Goal: Task Accomplishment & Management: Use online tool/utility

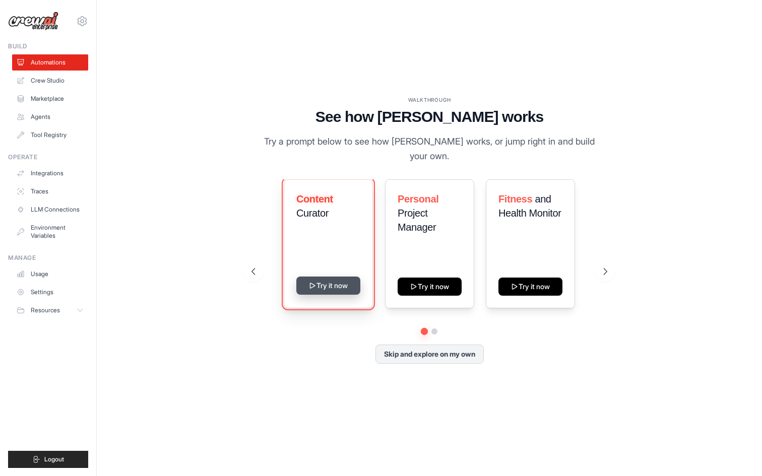
click at [338, 283] on button "Try it now" at bounding box center [328, 286] width 64 height 18
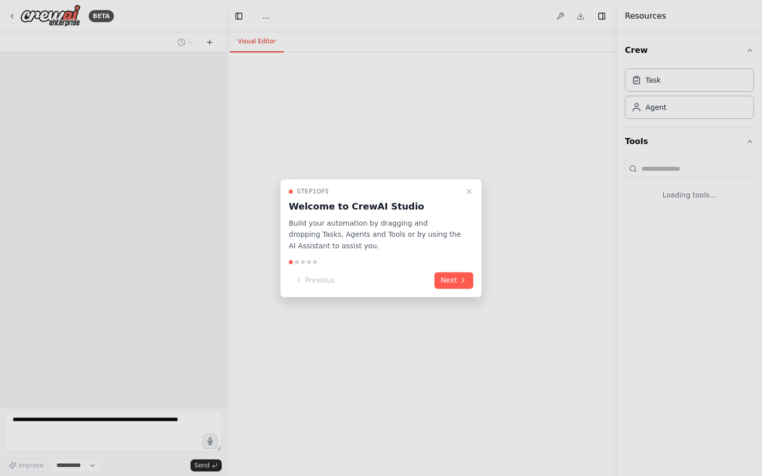
select select "****"
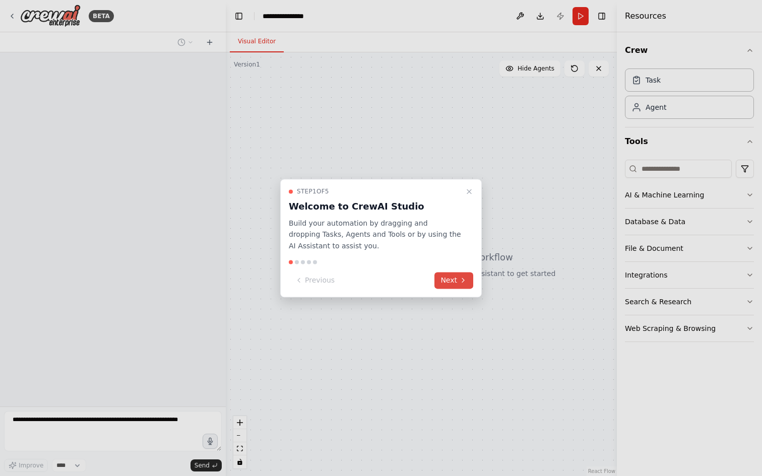
click at [460, 284] on icon at bounding box center [463, 281] width 8 height 8
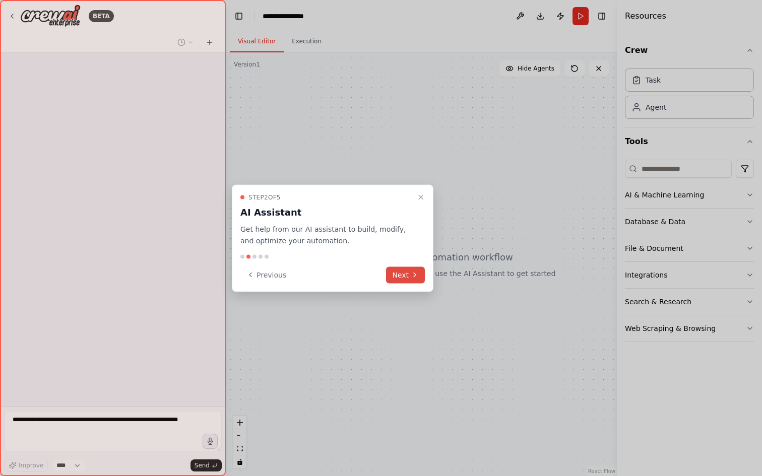
click at [407, 275] on button "Next" at bounding box center [405, 274] width 39 height 17
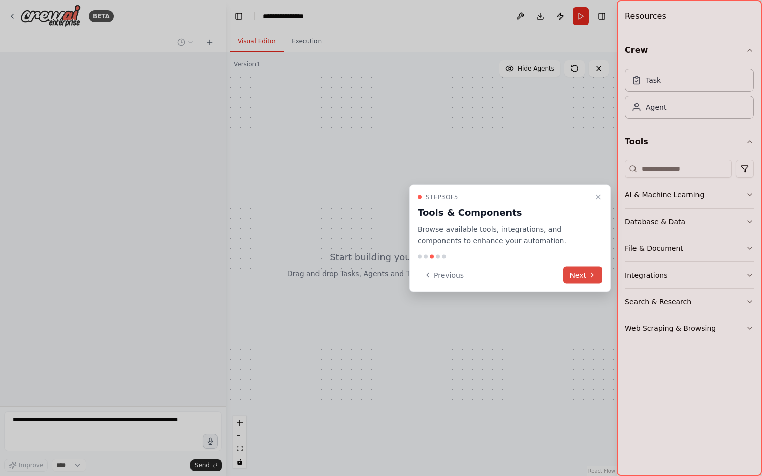
click at [591, 279] on button "Next" at bounding box center [582, 274] width 39 height 17
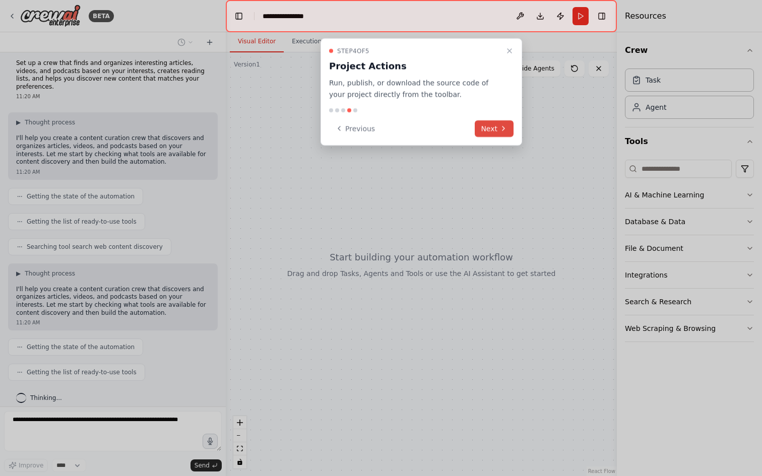
scroll to position [30, 0]
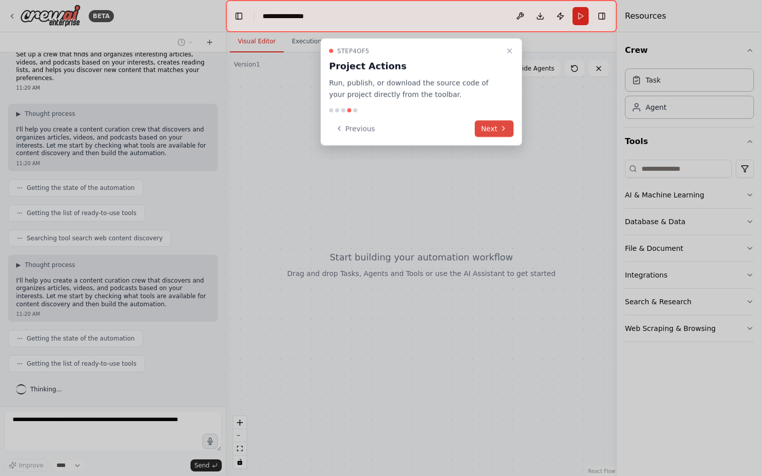
click at [506, 128] on icon at bounding box center [503, 128] width 8 height 8
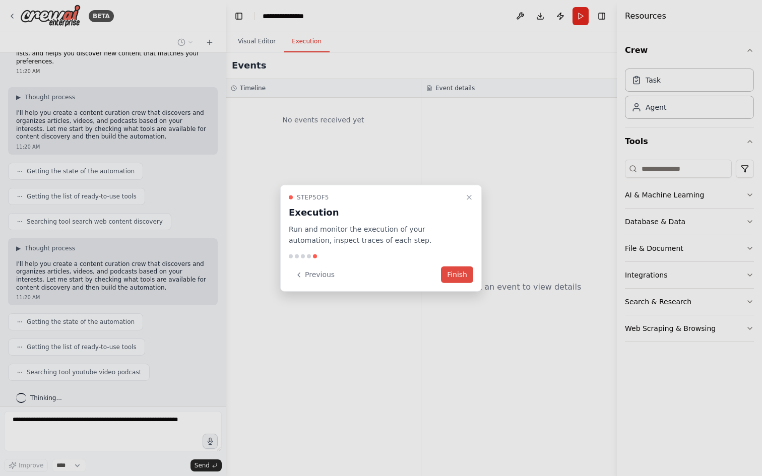
scroll to position [55, 0]
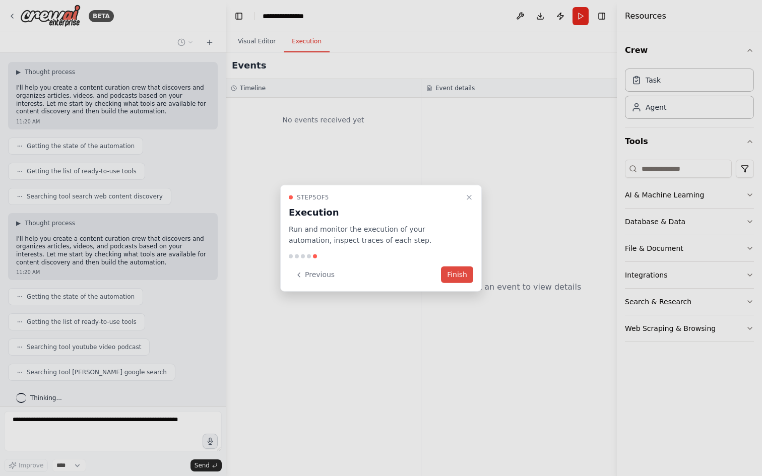
click at [461, 274] on button "Finish" at bounding box center [457, 274] width 32 height 17
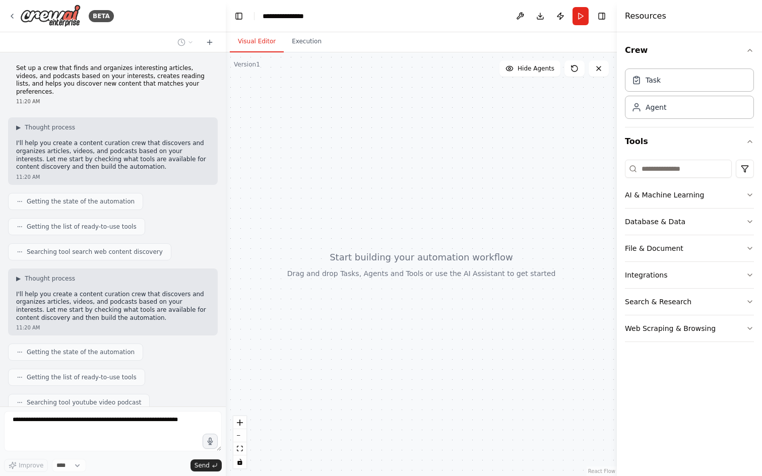
scroll to position [138, 0]
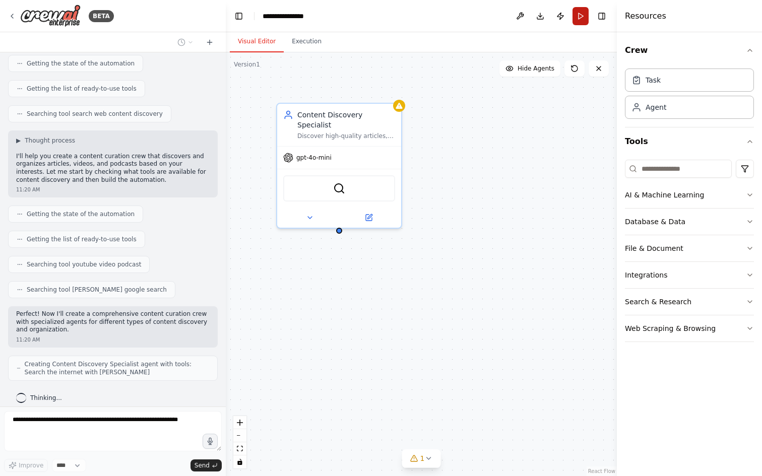
click at [582, 12] on button "Run" at bounding box center [580, 16] width 16 height 18
click at [349, 174] on div "SerperDevTool" at bounding box center [339, 186] width 112 height 26
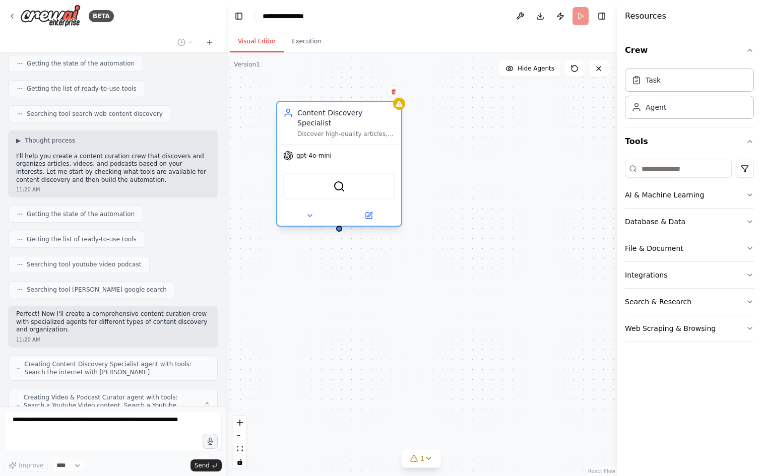
scroll to position [171, 0]
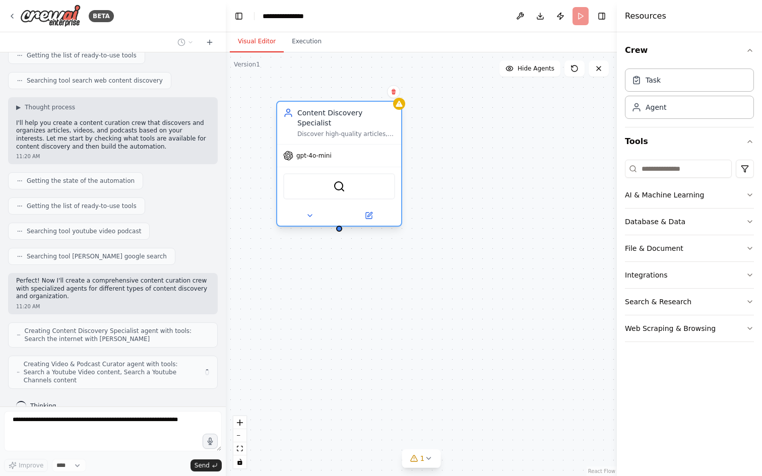
click at [349, 174] on div "SerperDevTool" at bounding box center [339, 186] width 112 height 26
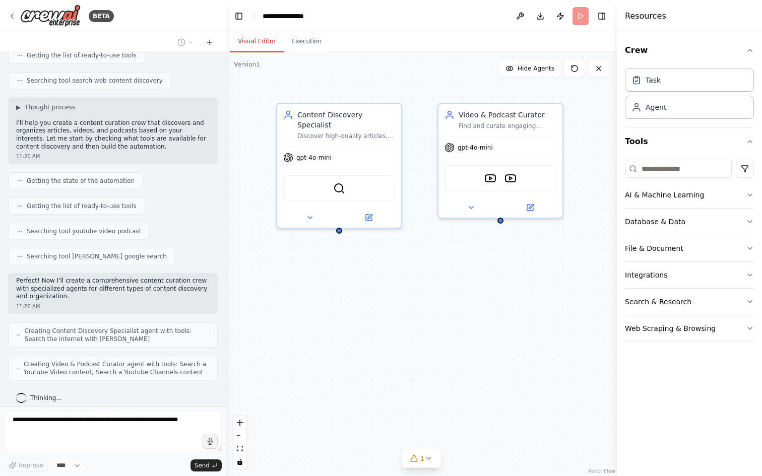
scroll to position [204, 0]
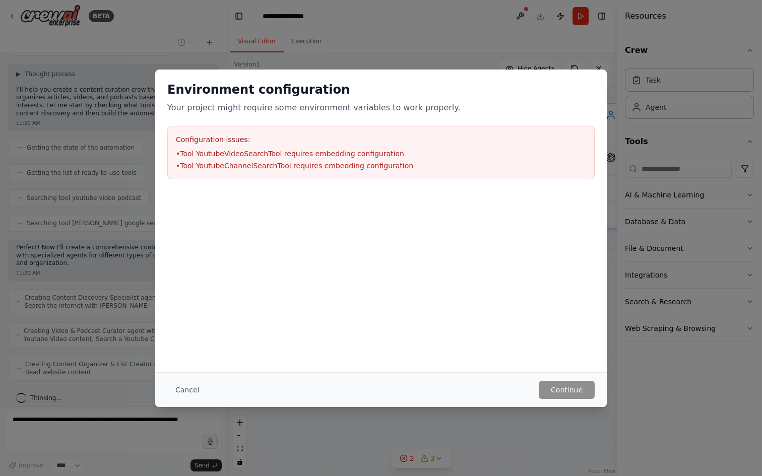
click at [325, 149] on li "• Tool YoutubeVideoSearchTool requires embedding configuration" at bounding box center [381, 154] width 410 height 10
click at [313, 156] on li "• Tool YoutubeVideoSearchTool requires embedding configuration" at bounding box center [381, 154] width 410 height 10
click at [315, 156] on li "• Tool YoutubeVideoSearchTool requires embedding configuration" at bounding box center [381, 154] width 410 height 10
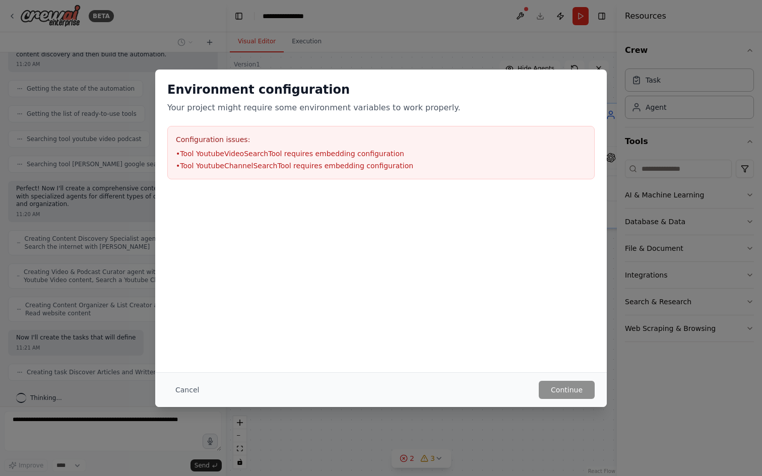
scroll to position [271, 0]
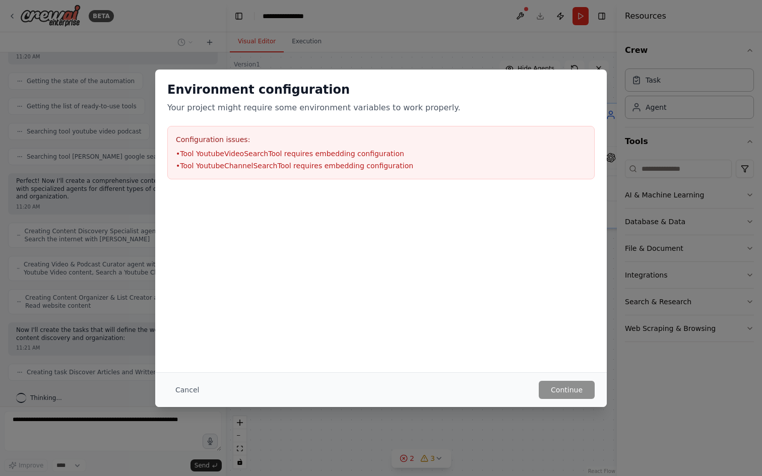
click at [371, 166] on li "• Tool YoutubeChannelSearchTool requires embedding configuration" at bounding box center [381, 166] width 410 height 10
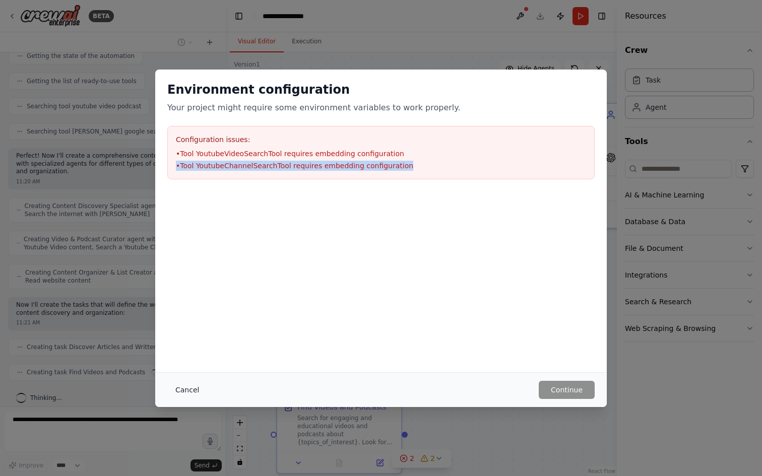
click at [182, 386] on button "Cancel" at bounding box center [187, 390] width 40 height 18
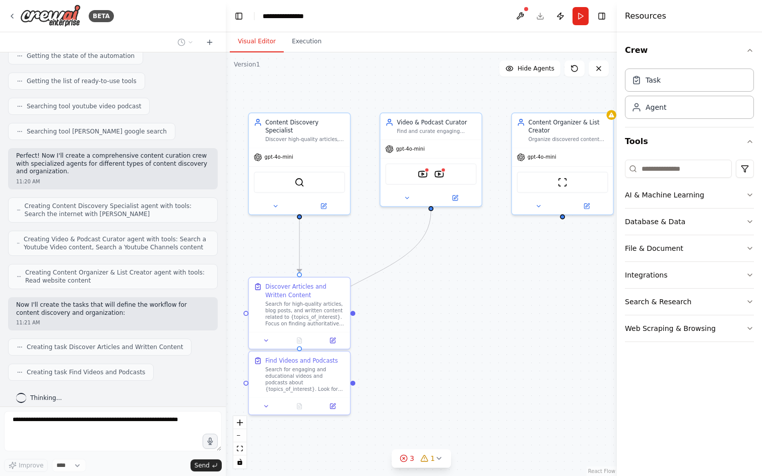
drag, startPoint x: 513, startPoint y: 311, endPoint x: 441, endPoint y: 281, distance: 77.8
click at [441, 281] on div ".deletable-edge-delete-btn { width: 20px; height: 20px; border: 0px solid #ffff…" at bounding box center [421, 264] width 391 height 424
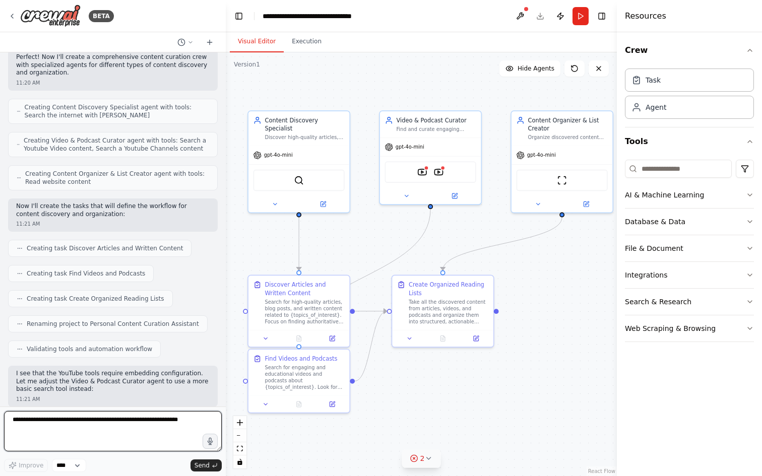
scroll to position [480, 0]
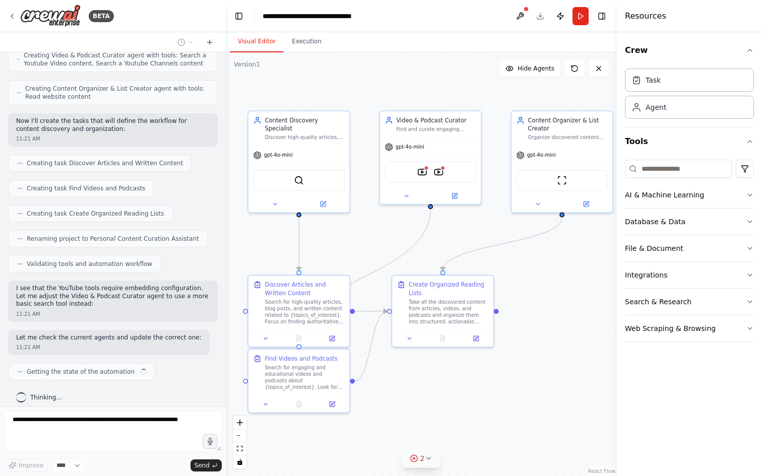
click at [415, 459] on icon at bounding box center [414, 458] width 8 height 8
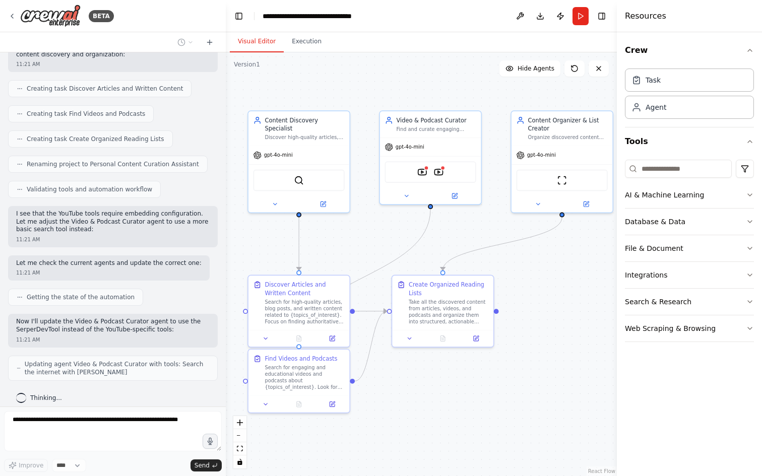
scroll to position [580, 0]
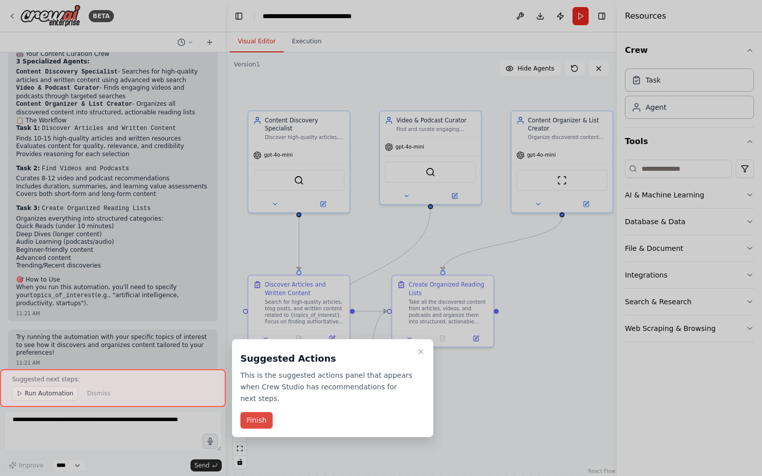
click at [264, 421] on button "Finish" at bounding box center [256, 420] width 32 height 17
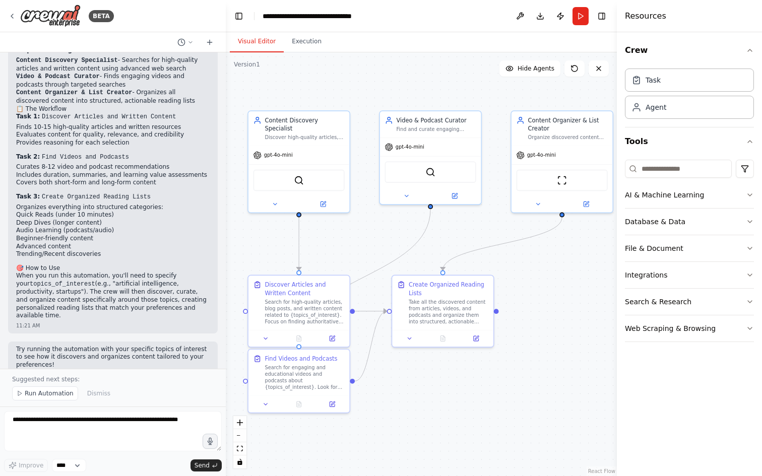
scroll to position [955, 0]
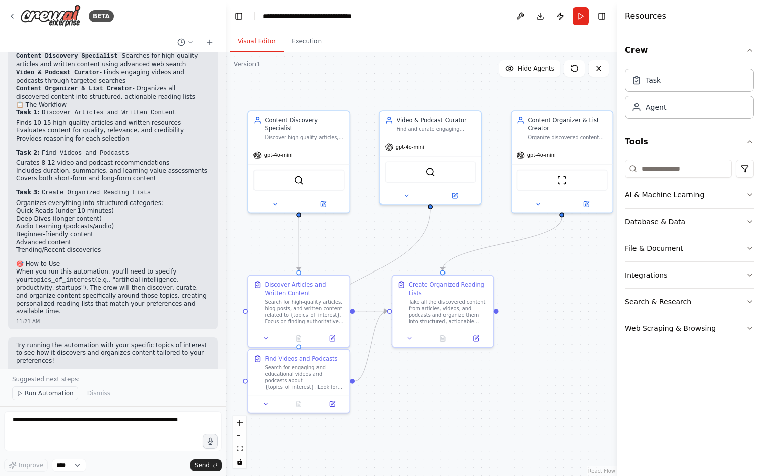
click at [53, 396] on span "Run Automation" at bounding box center [49, 393] width 49 height 8
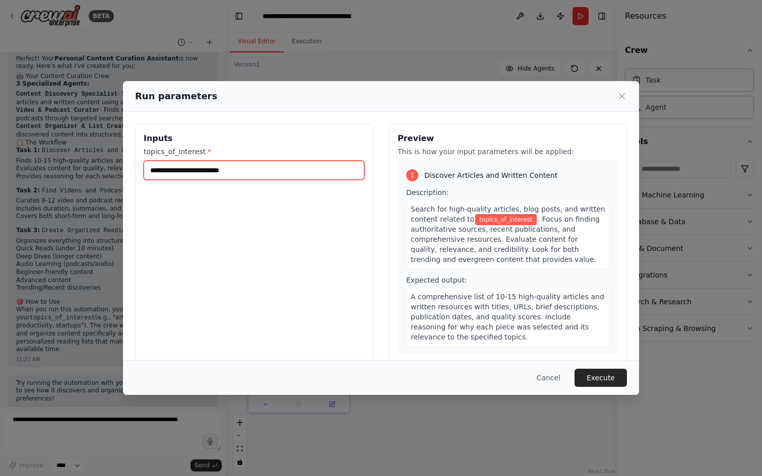
click at [228, 172] on input "topics_of_interest *" at bounding box center [254, 170] width 221 height 19
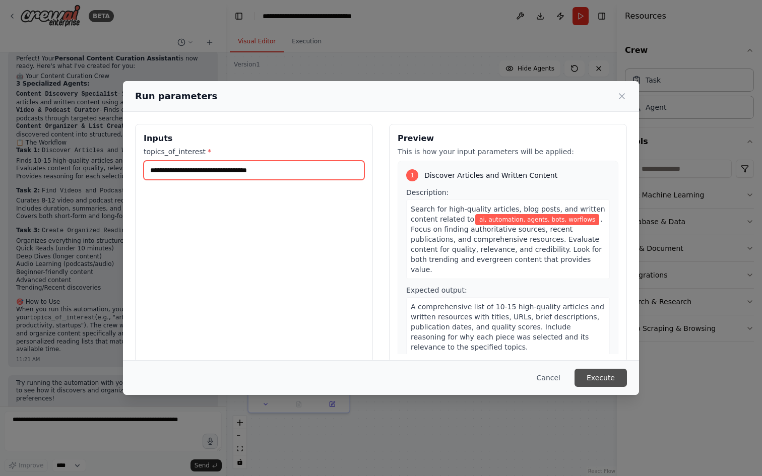
type input "**********"
click at [613, 375] on button "Execute" at bounding box center [600, 378] width 52 height 18
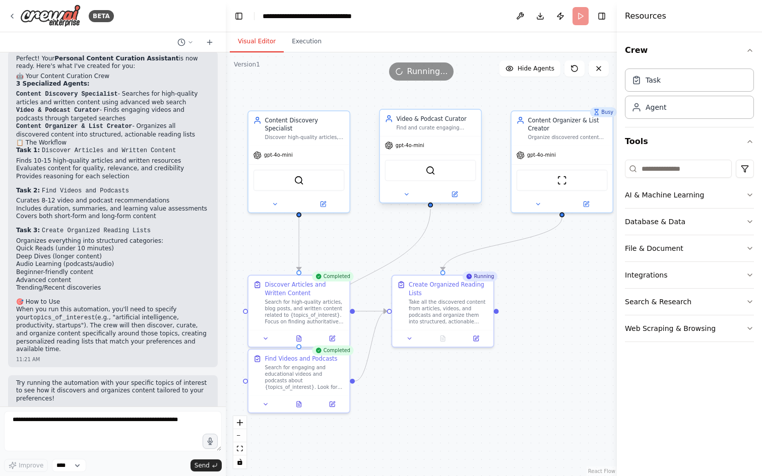
click at [438, 126] on div "Find and curate engaging videos and podcasts related to {topics_of_interest}, f…" at bounding box center [436, 127] width 80 height 7
click at [322, 132] on div "Discover high-quality articles, blog posts, and written content about {topics_o…" at bounding box center [304, 135] width 80 height 7
click at [305, 172] on div "SerperDevTool" at bounding box center [298, 178] width 91 height 21
click at [429, 174] on img at bounding box center [430, 171] width 10 height 10
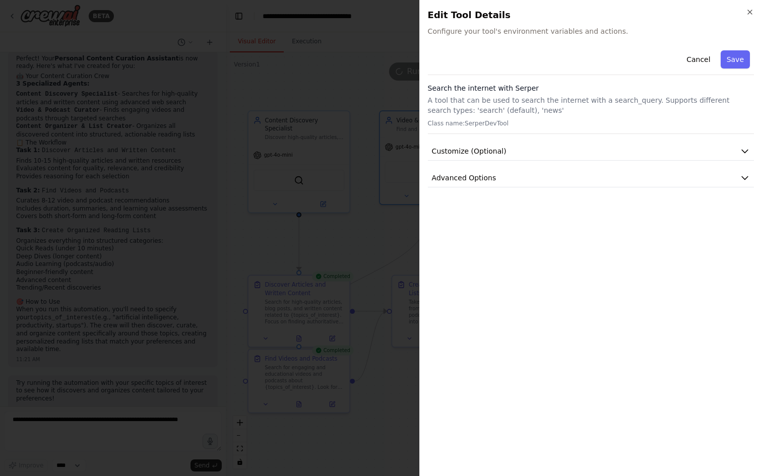
click at [406, 154] on div at bounding box center [381, 238] width 762 height 476
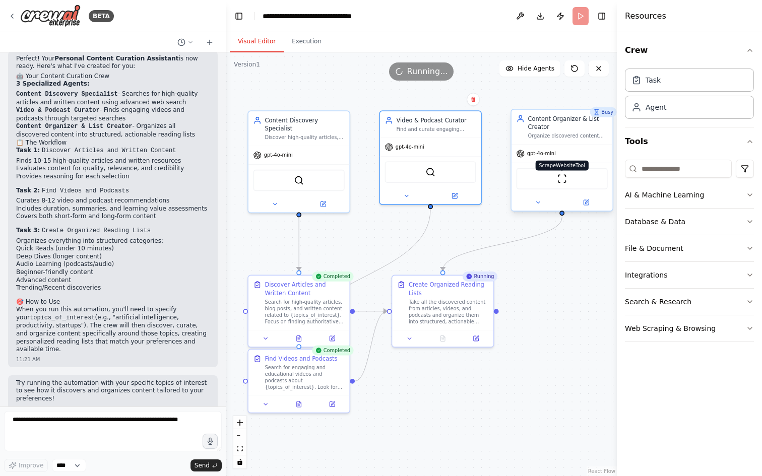
click at [565, 179] on img at bounding box center [562, 179] width 10 height 10
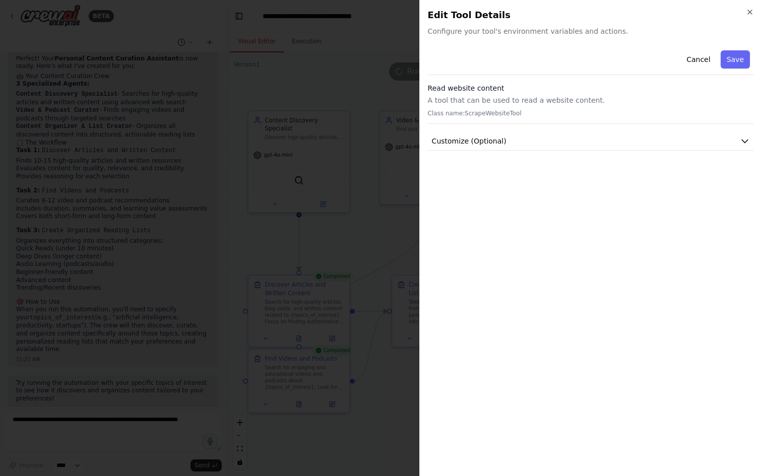
click at [378, 175] on div at bounding box center [381, 238] width 762 height 476
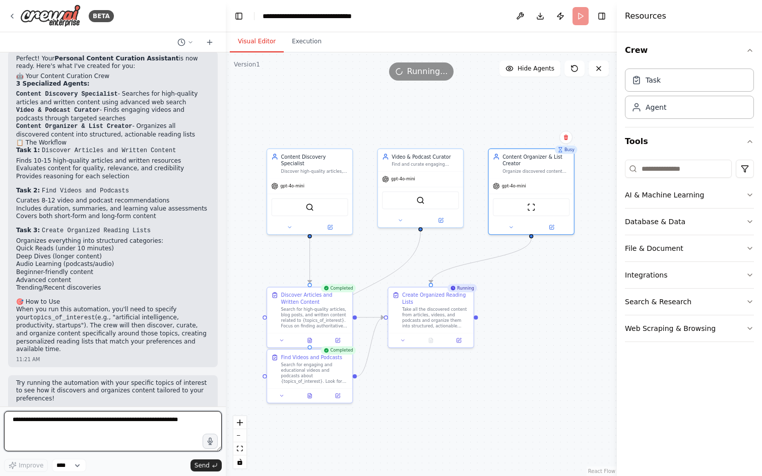
click at [158, 425] on textarea at bounding box center [113, 431] width 218 height 40
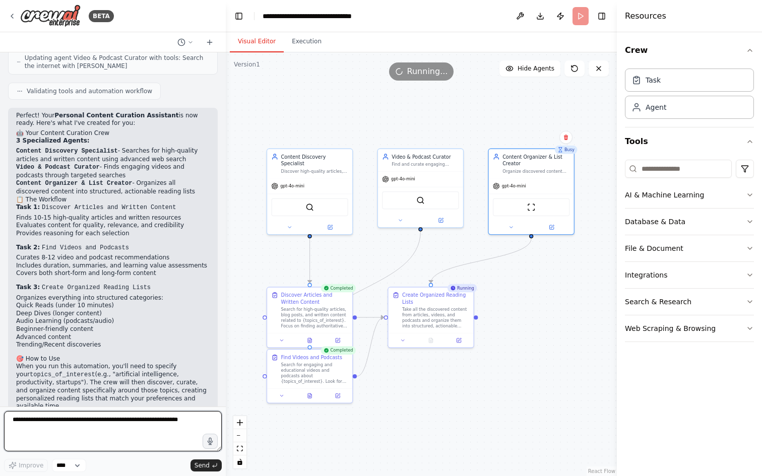
scroll to position [847, 0]
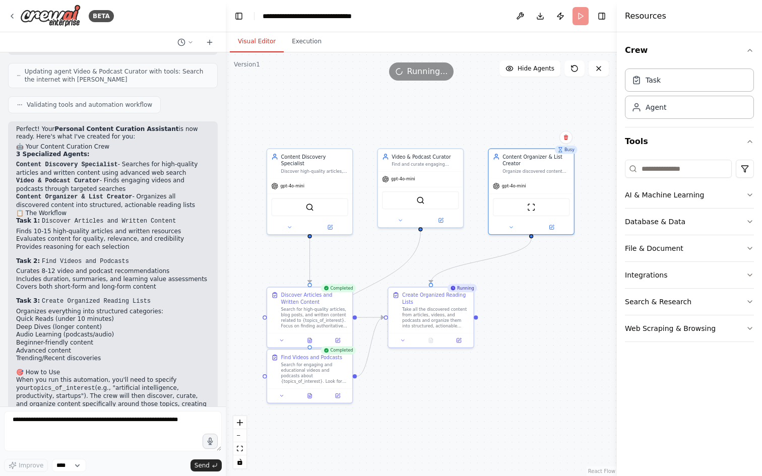
click at [42, 228] on li "Finds 10-15 high-quality articles and written resources" at bounding box center [112, 232] width 193 height 8
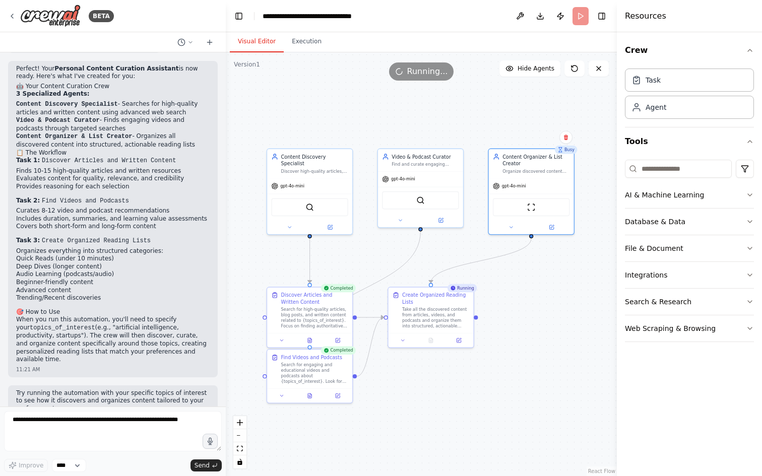
scroll to position [918, 0]
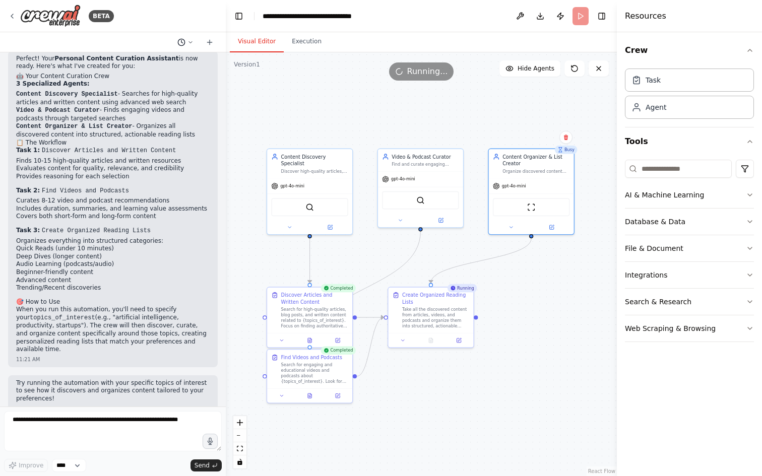
click at [187, 40] on button at bounding box center [185, 42] width 24 height 12
click at [160, 62] on span "Set up a crew that finds and organizes interesting articles, videos, and podcas…" at bounding box center [141, 63] width 65 height 8
click at [186, 41] on button at bounding box center [185, 42] width 24 height 12
click at [159, 68] on button "Set up a crew that finds and organizes interesting articles, videos, and podcas…" at bounding box center [165, 63] width 120 height 16
click at [302, 41] on button "Execution" at bounding box center [307, 41] width 46 height 21
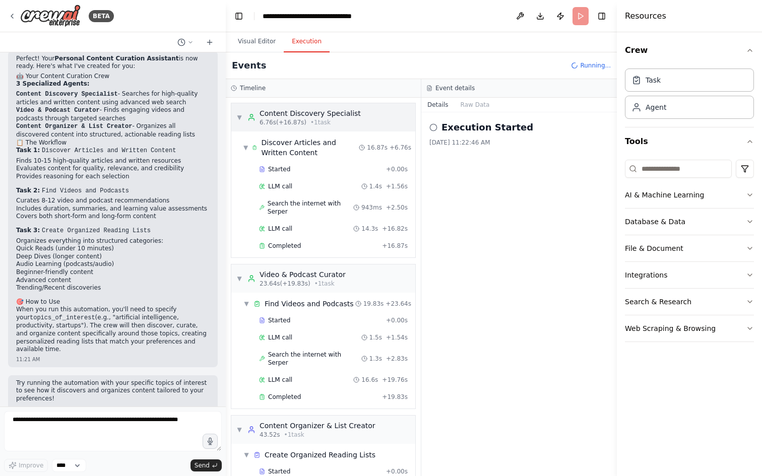
click at [301, 118] on div "Content Discovery Specialist" at bounding box center [309, 113] width 101 height 10
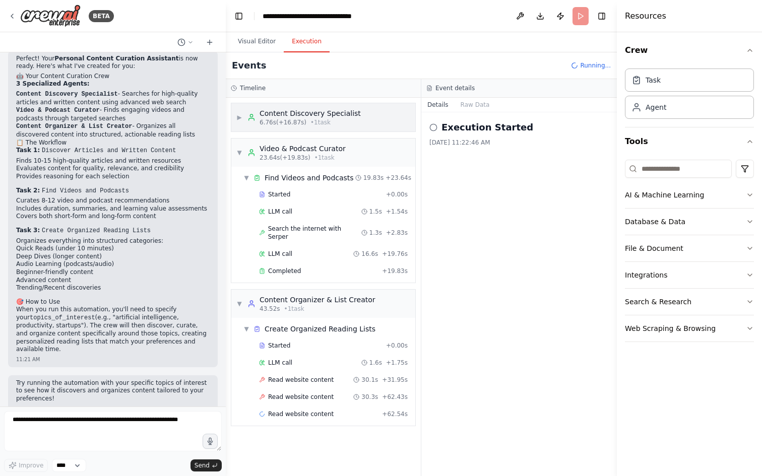
click at [301, 118] on div "Content Discovery Specialist" at bounding box center [309, 113] width 101 height 10
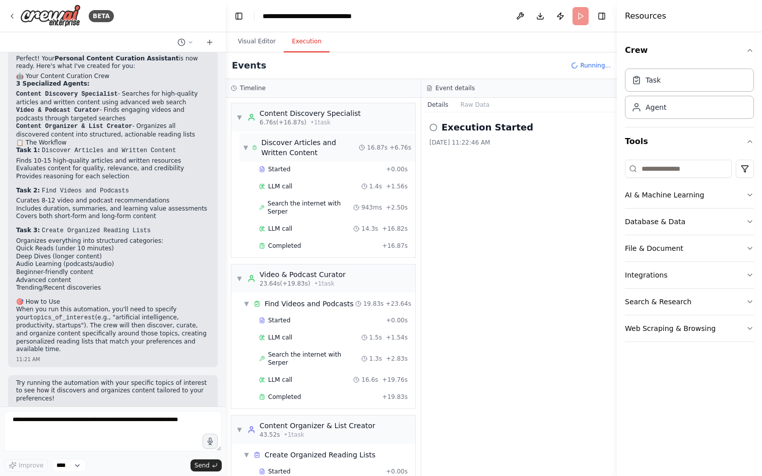
click at [294, 136] on div "▼ Discover Articles and Written Content 16.87s + 6.76s" at bounding box center [327, 147] width 176 height 28
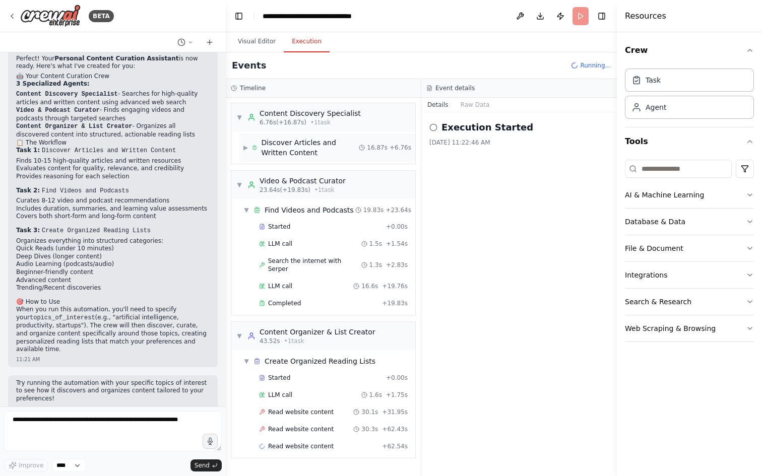
click at [294, 136] on div "▶ Discover Articles and Written Content 16.87s + 6.76s" at bounding box center [327, 147] width 176 height 28
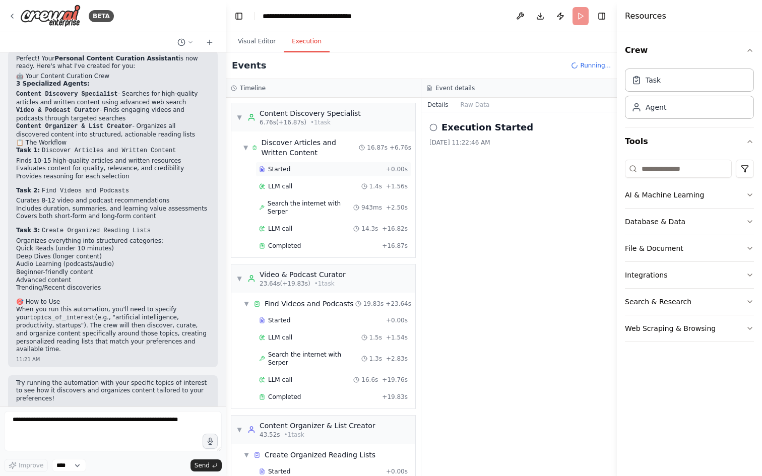
click at [278, 170] on span "Started" at bounding box center [279, 169] width 22 height 8
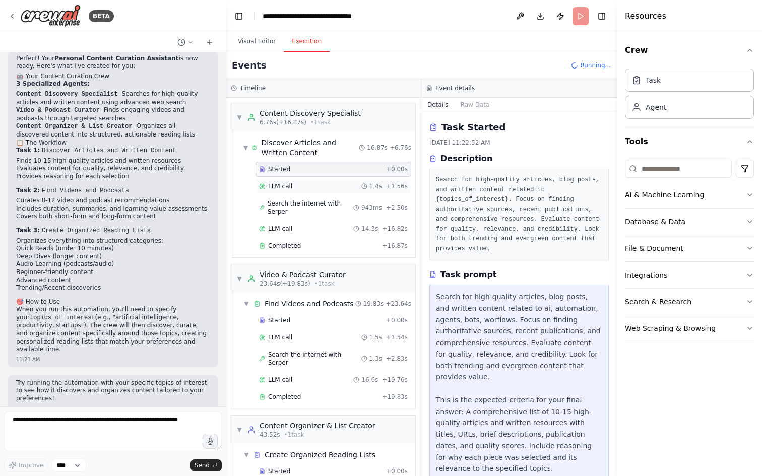
click at [279, 185] on span "LLM call" at bounding box center [280, 186] width 24 height 8
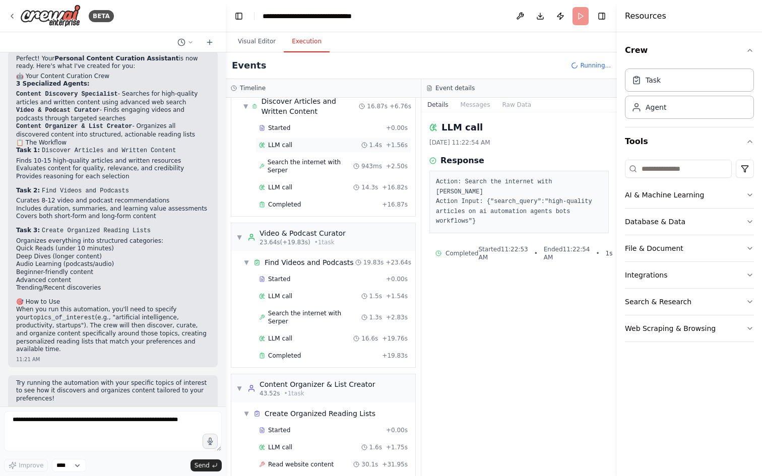
scroll to position [43, 0]
click at [281, 160] on span "Search the internet with Serper" at bounding box center [310, 164] width 86 height 16
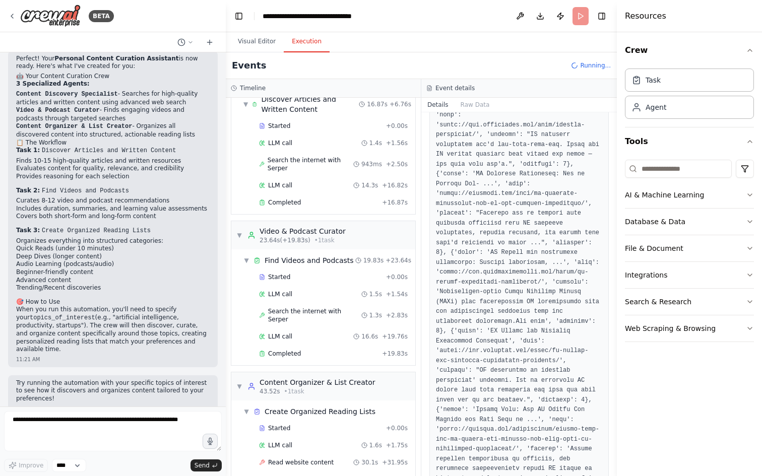
scroll to position [685, 0]
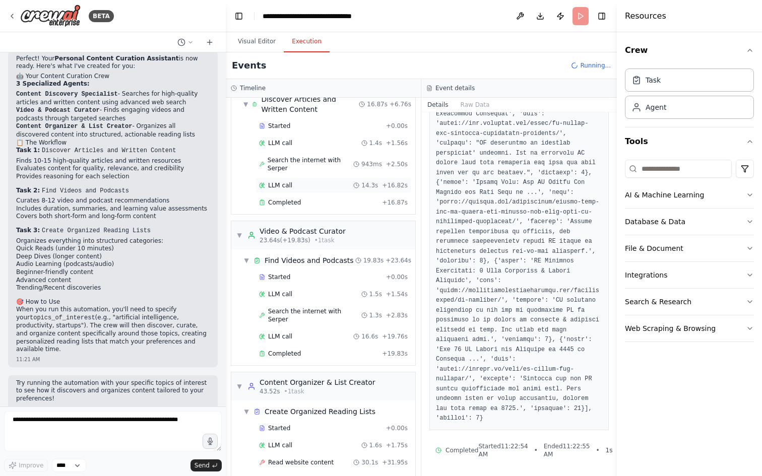
click at [282, 186] on span "LLM call" at bounding box center [280, 185] width 24 height 8
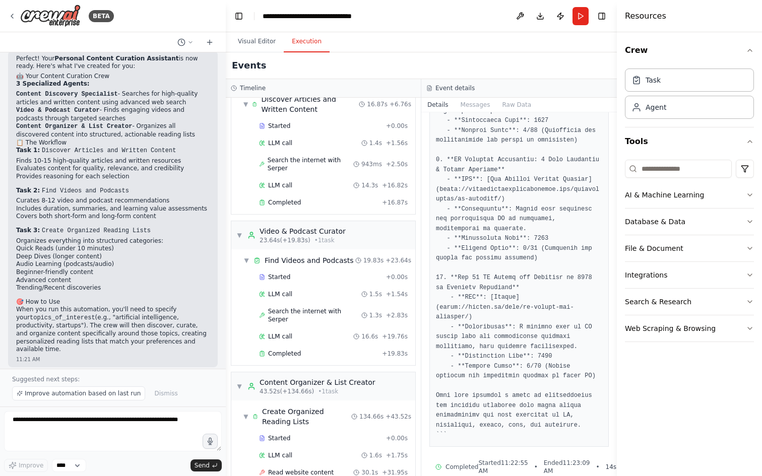
scroll to position [1158, 0]
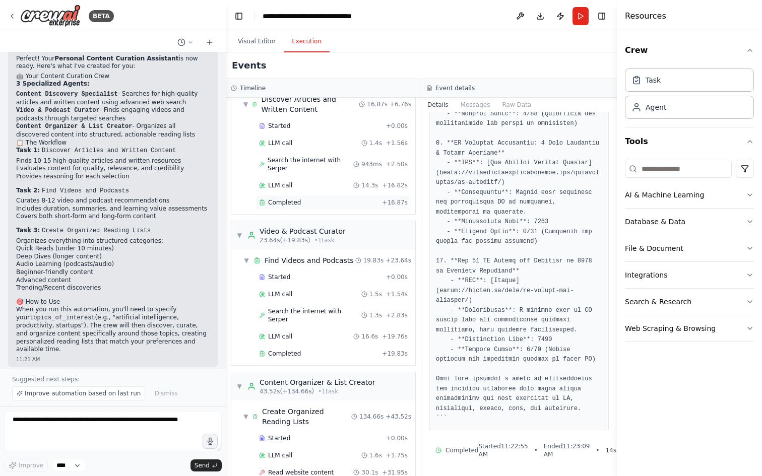
click at [289, 205] on span "Completed" at bounding box center [284, 202] width 33 height 8
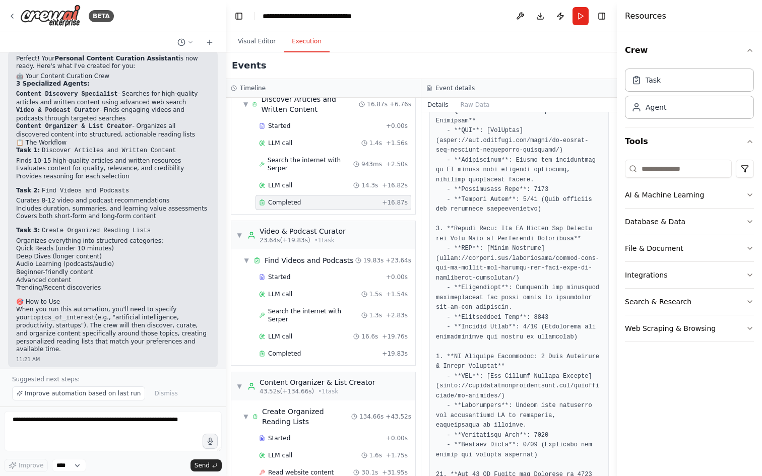
scroll to position [1183, 0]
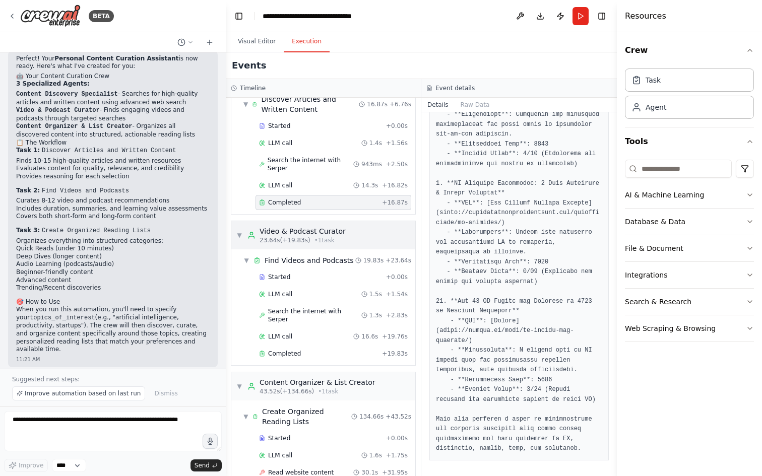
click at [293, 229] on div "Video & Podcast Curator" at bounding box center [302, 231] width 86 height 10
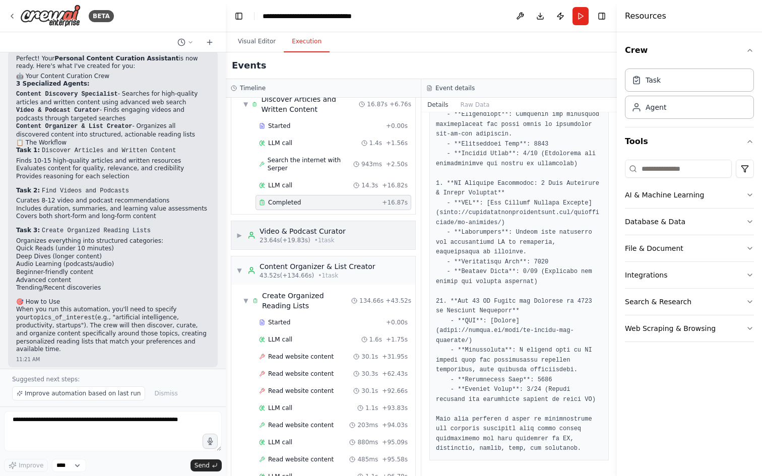
click at [320, 229] on div "Video & Podcast Curator" at bounding box center [302, 231] width 86 height 10
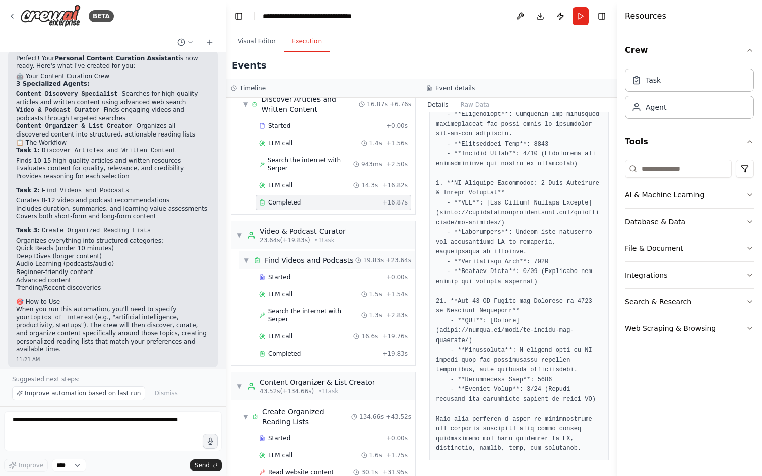
click at [305, 257] on div "Find Videos and Podcasts" at bounding box center [308, 260] width 89 height 10
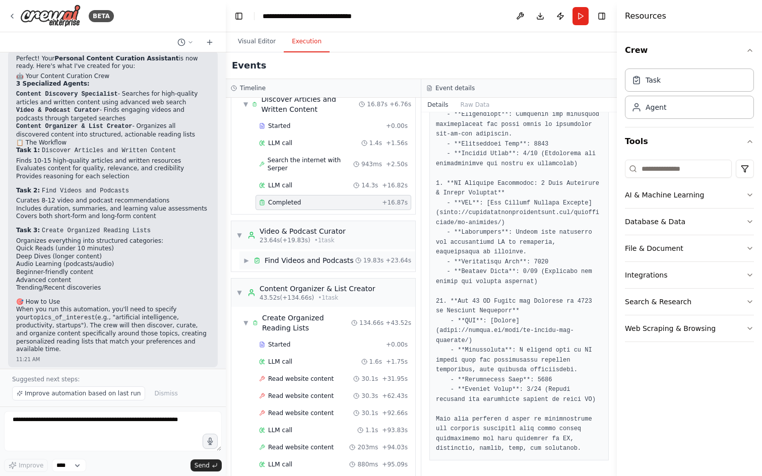
click at [305, 257] on div "Find Videos and Podcasts" at bounding box center [308, 260] width 89 height 10
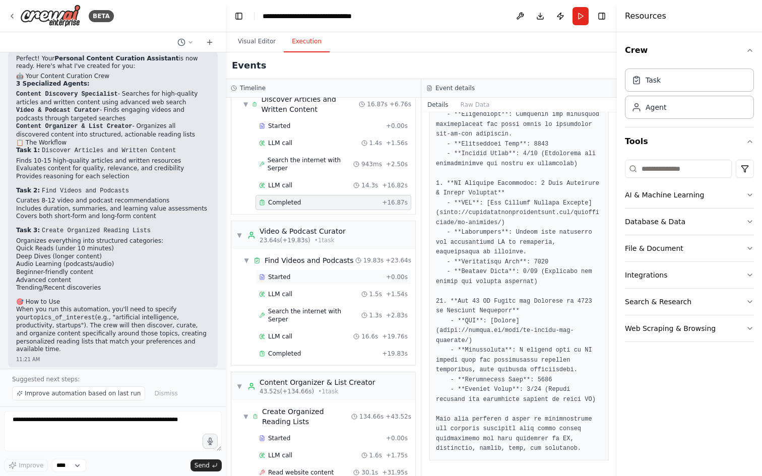
click at [273, 277] on span "Started" at bounding box center [279, 277] width 22 height 8
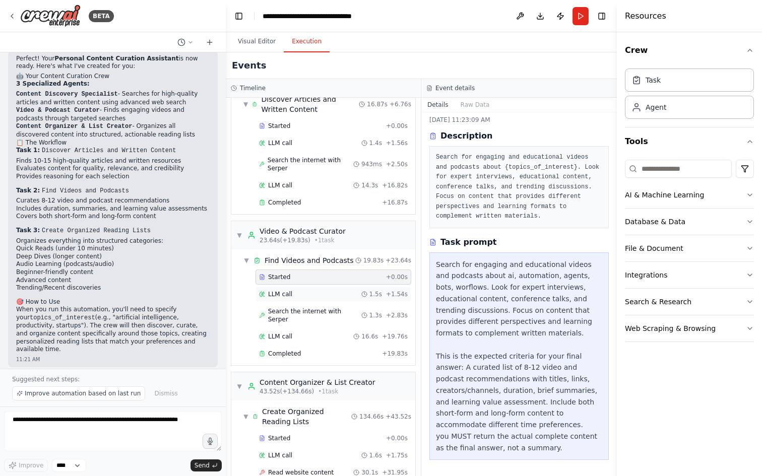
click at [280, 288] on div "LLM call 1.5s + 1.54s" at bounding box center [333, 294] width 156 height 15
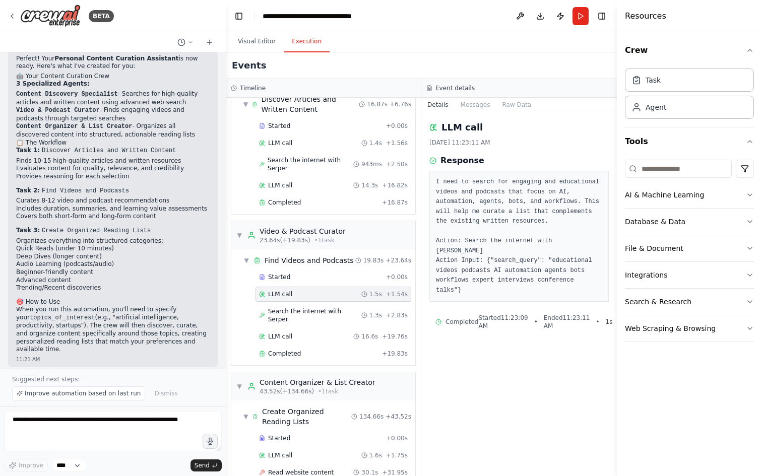
click at [285, 295] on span "LLM call" at bounding box center [280, 294] width 24 height 8
click at [278, 294] on span "LLM call" at bounding box center [280, 294] width 24 height 8
click at [293, 309] on span "Search the internet with Serper" at bounding box center [314, 315] width 93 height 16
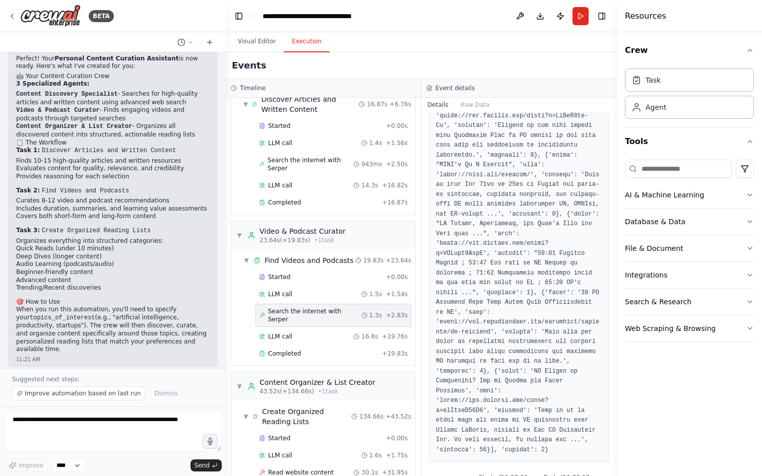
scroll to position [656, 0]
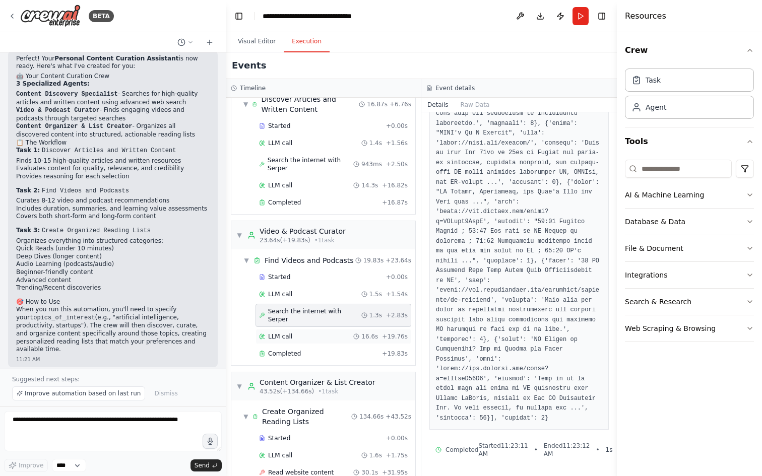
click at [284, 332] on span "LLM call" at bounding box center [280, 336] width 24 height 8
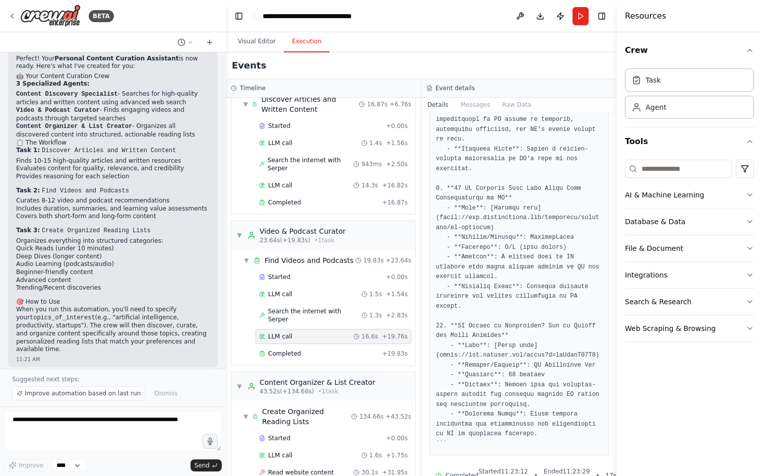
scroll to position [1247, 0]
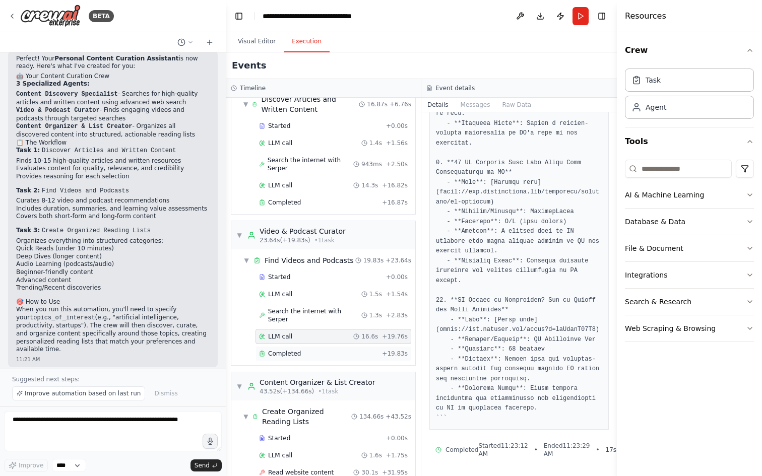
click at [292, 350] on span "Completed" at bounding box center [284, 354] width 33 height 8
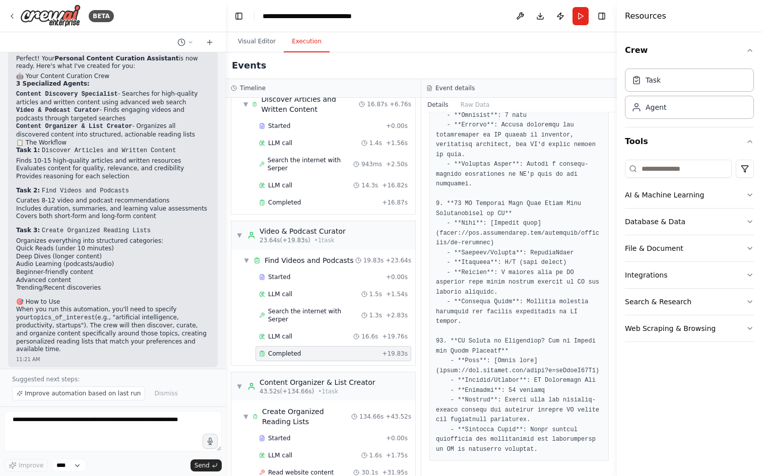
scroll to position [1232, 0]
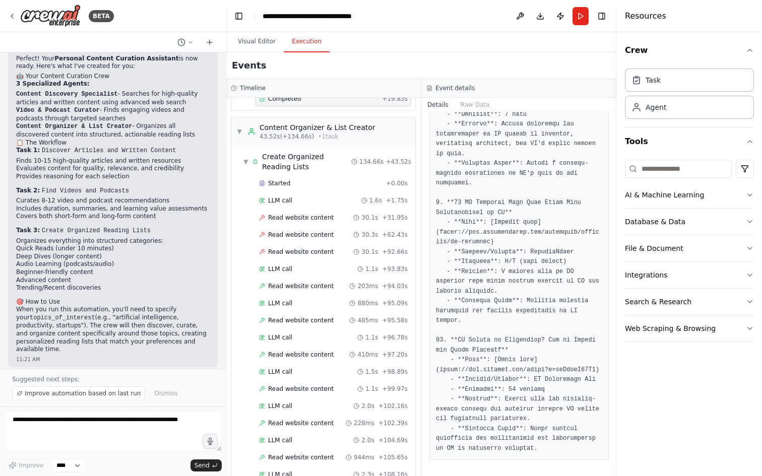
scroll to position [299, 0]
click at [301, 121] on div "Content Organizer & List Creator" at bounding box center [317, 126] width 116 height 10
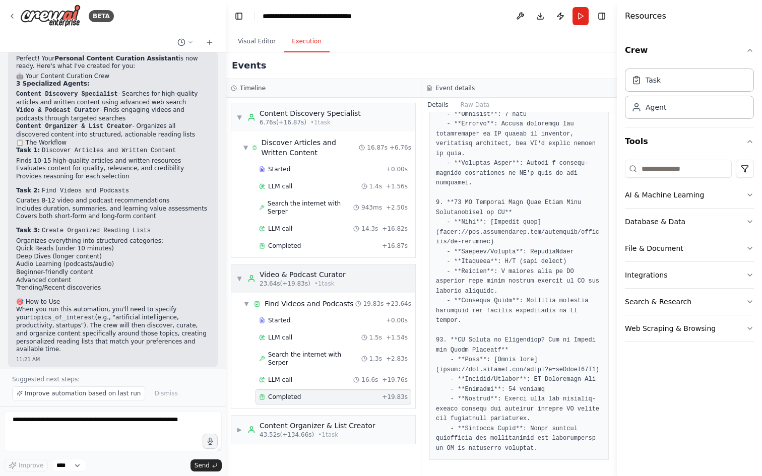
click at [321, 273] on div "Video & Podcast Curator" at bounding box center [302, 274] width 86 height 10
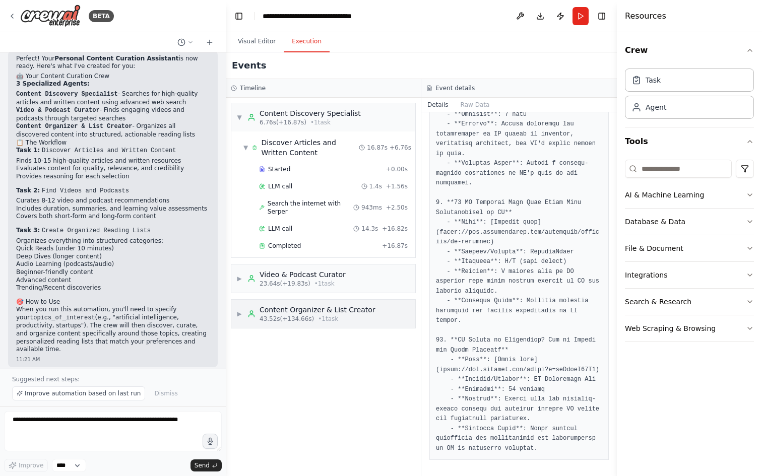
click at [322, 314] on div "Content Organizer & List Creator" at bounding box center [317, 310] width 116 height 10
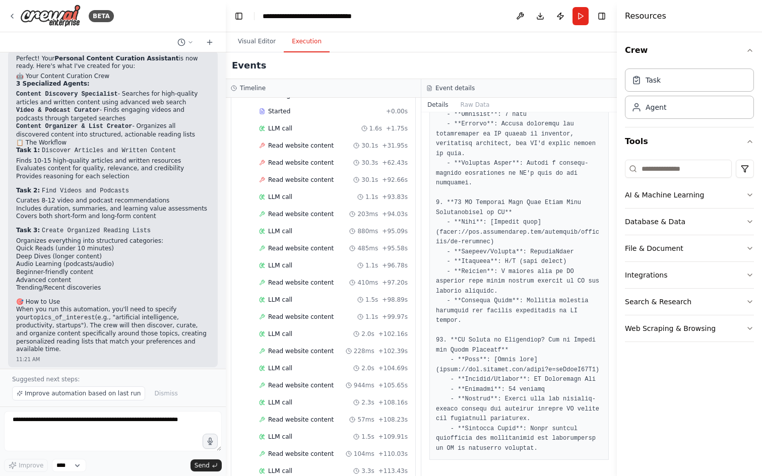
scroll to position [249, 0]
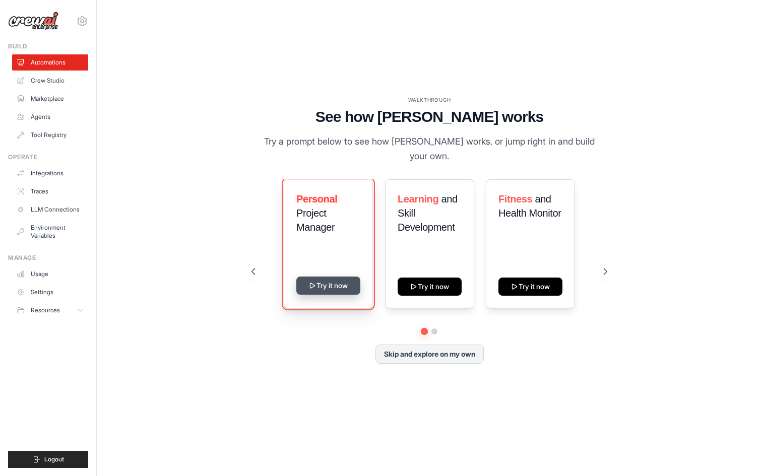
click at [344, 284] on button "Try it now" at bounding box center [328, 286] width 64 height 18
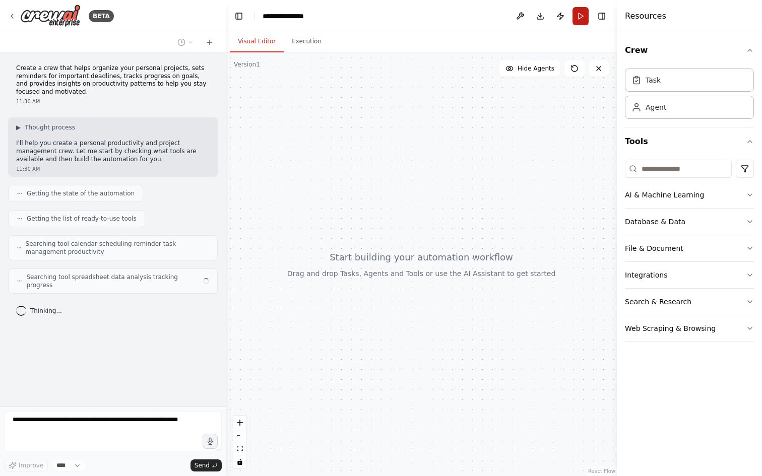
click at [581, 17] on button "Run" at bounding box center [580, 16] width 16 height 18
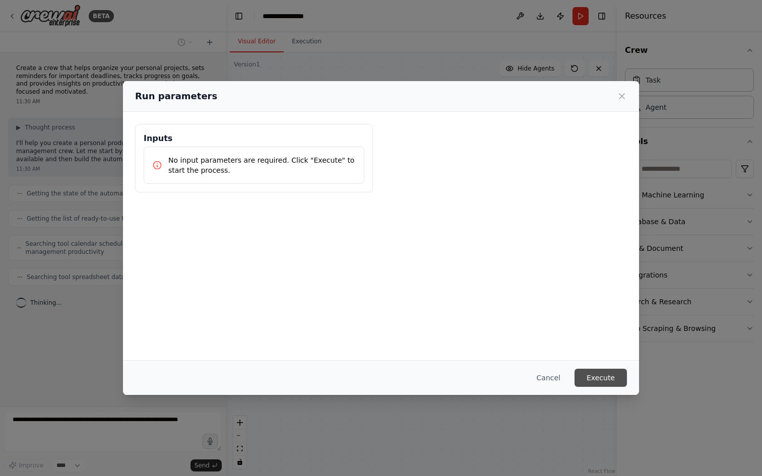
click at [609, 380] on button "Execute" at bounding box center [600, 378] width 52 height 18
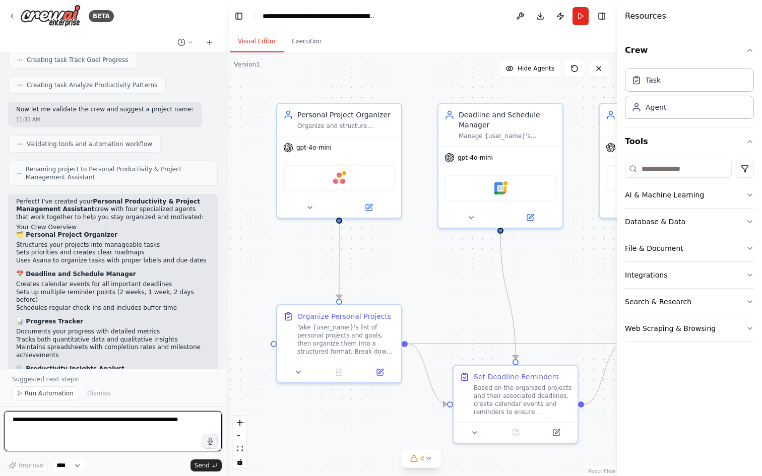
scroll to position [725, 0]
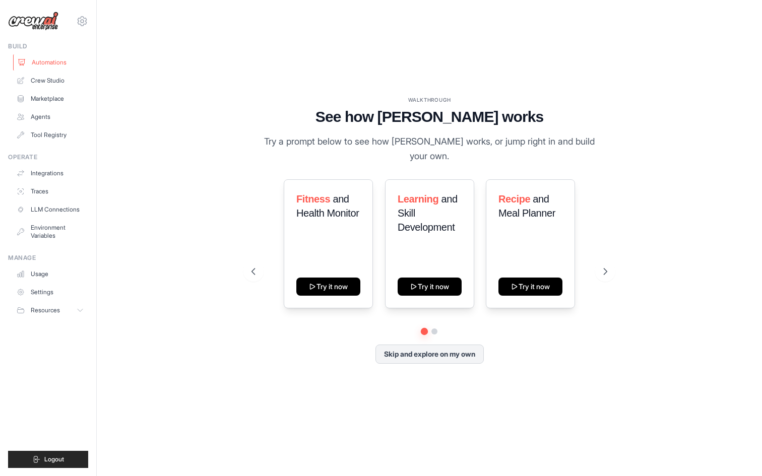
click at [50, 63] on link "Automations" at bounding box center [51, 62] width 76 height 16
click at [41, 76] on link "Crew Studio" at bounding box center [51, 81] width 76 height 16
click at [54, 61] on link "Automations" at bounding box center [51, 62] width 76 height 16
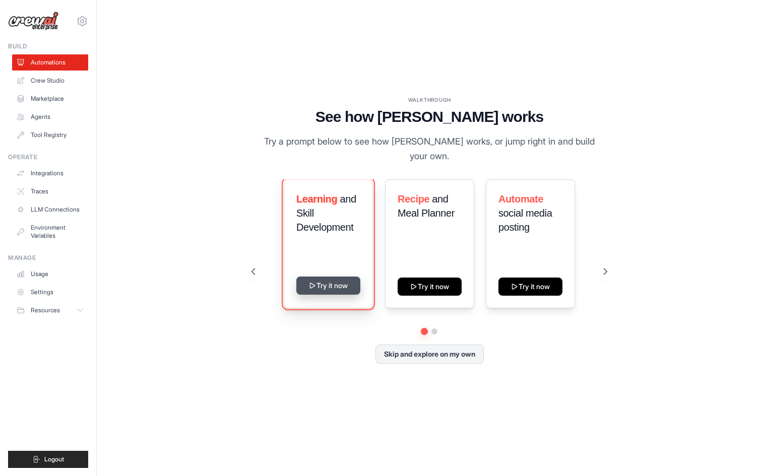
click at [332, 283] on button "Try it now" at bounding box center [328, 286] width 64 height 18
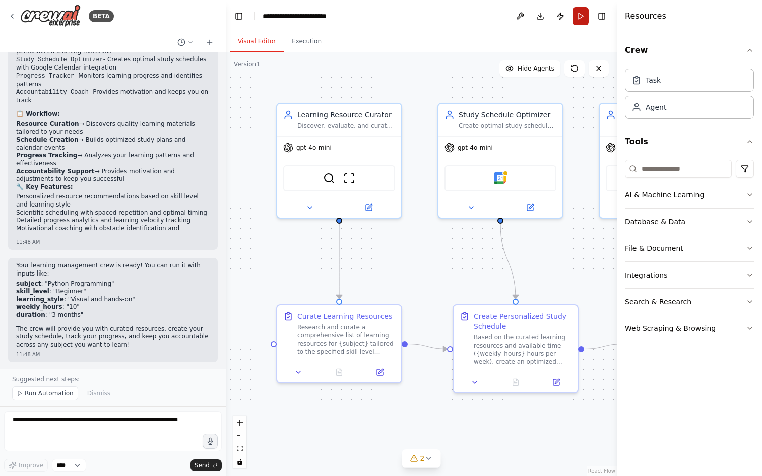
click at [577, 15] on button "Run" at bounding box center [580, 16] width 16 height 18
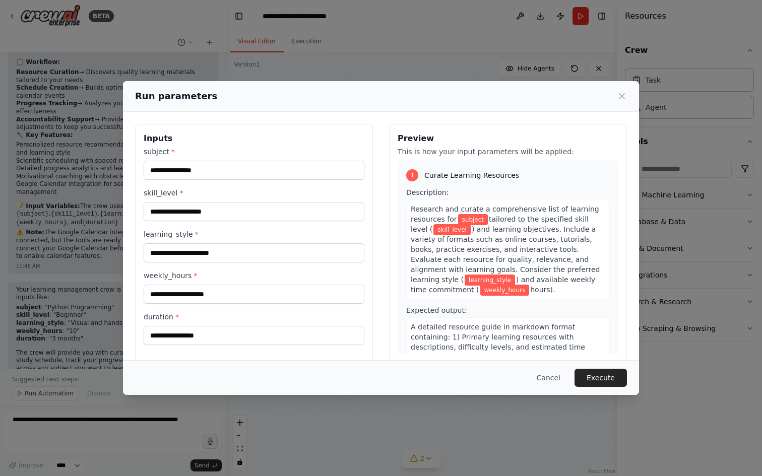
scroll to position [761, 0]
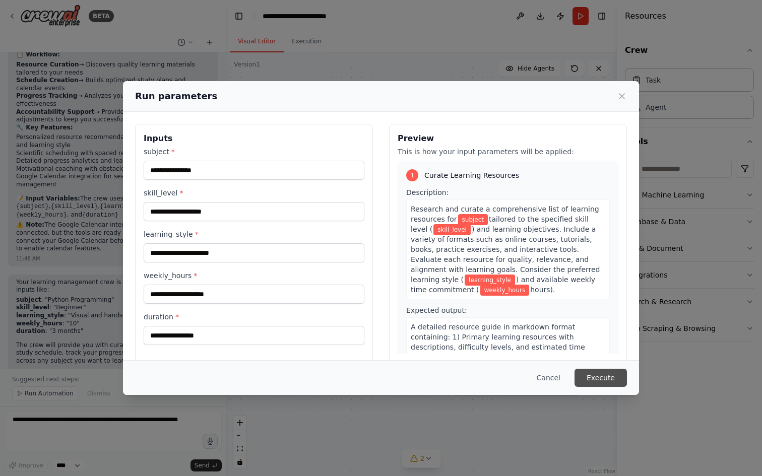
click at [600, 376] on button "Execute" at bounding box center [600, 378] width 52 height 18
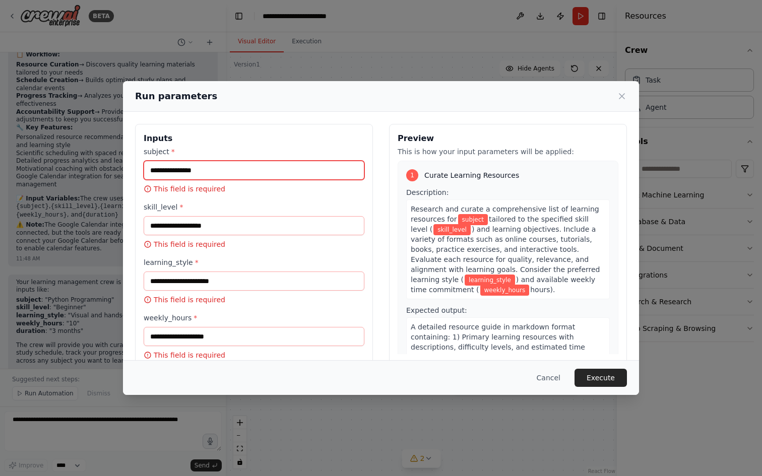
click at [223, 165] on input "subject *" at bounding box center [254, 170] width 221 height 19
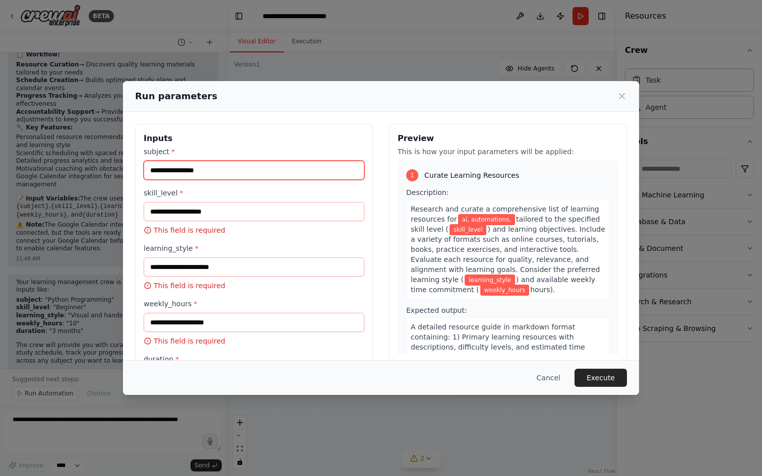
type input "**********"
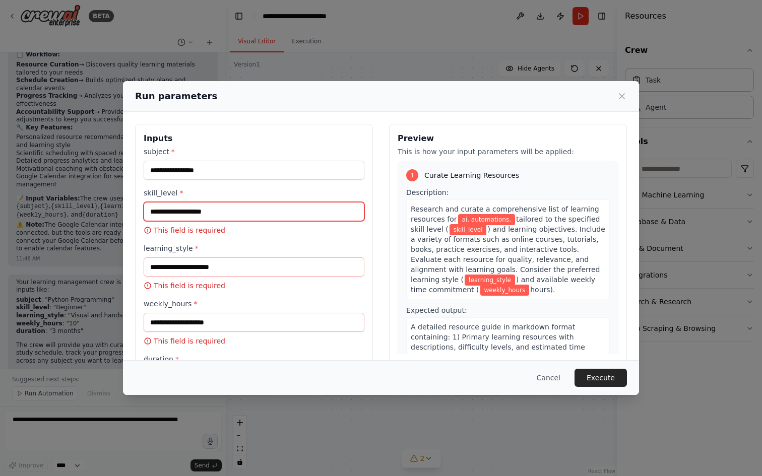
click at [209, 212] on input "skill_level *" at bounding box center [254, 211] width 221 height 19
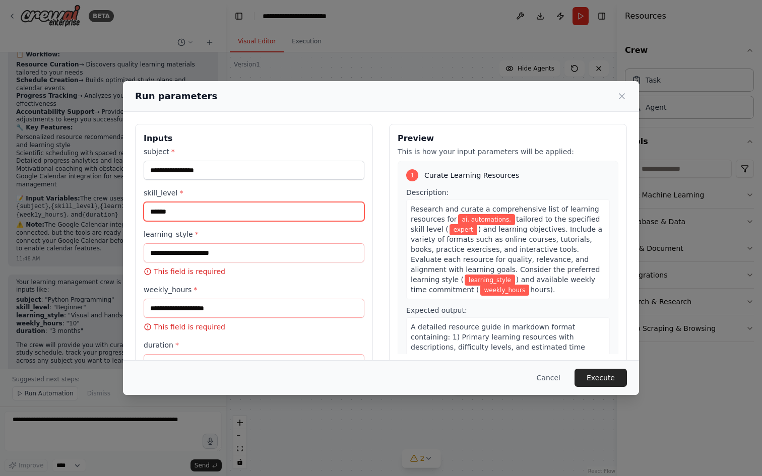
type input "******"
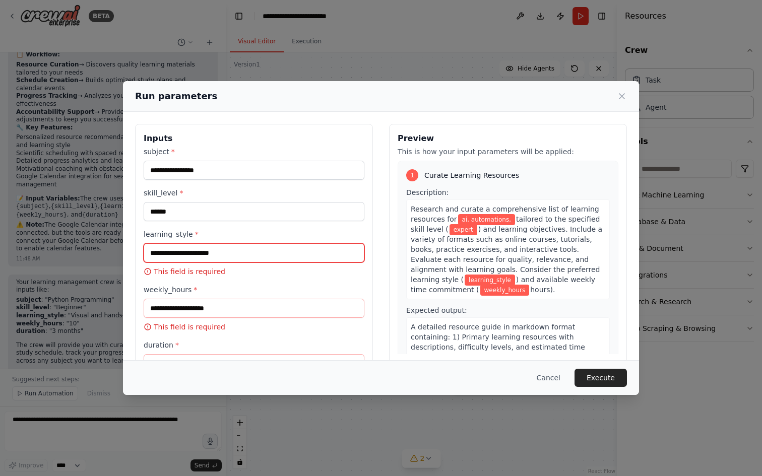
click at [207, 254] on input "learning_style *" at bounding box center [254, 252] width 221 height 19
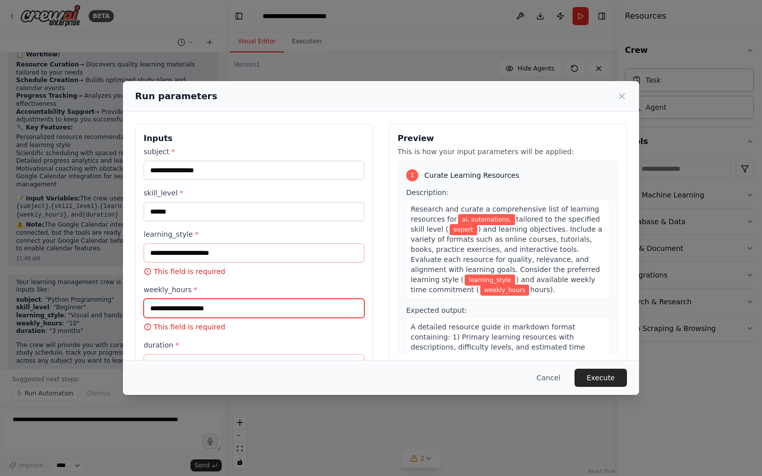
click at [189, 305] on input "weekly_hours *" at bounding box center [254, 308] width 221 height 19
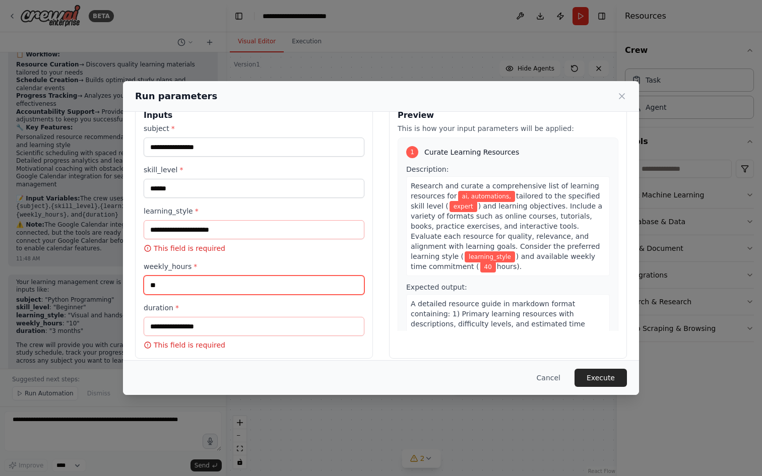
scroll to position [33, 0]
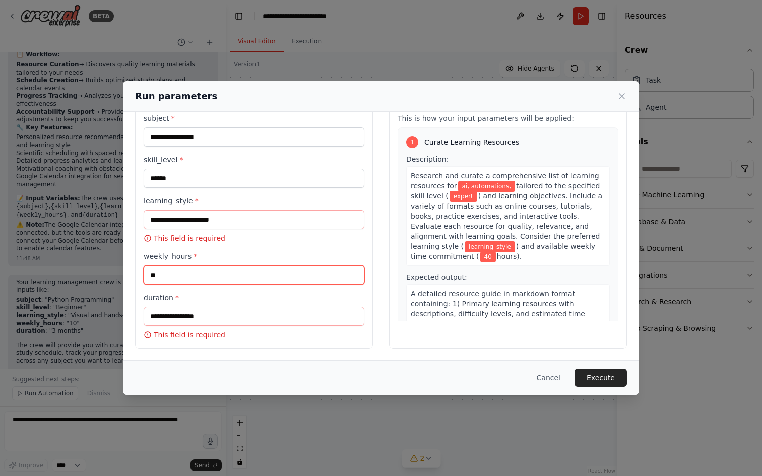
type input "**"
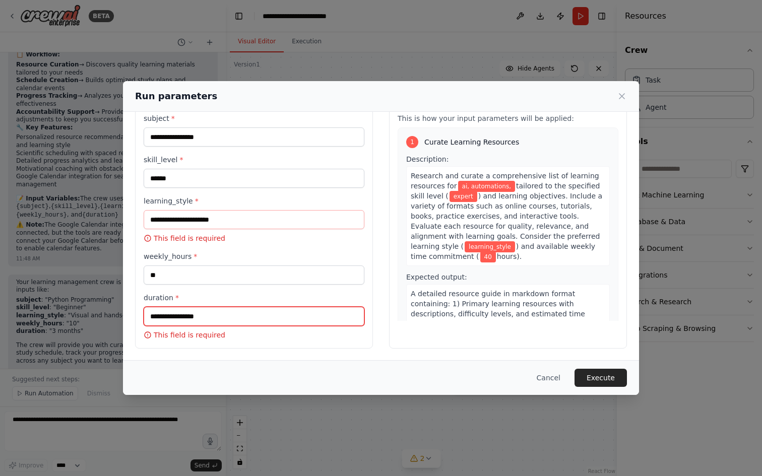
click at [210, 322] on input "duration *" at bounding box center [254, 316] width 221 height 19
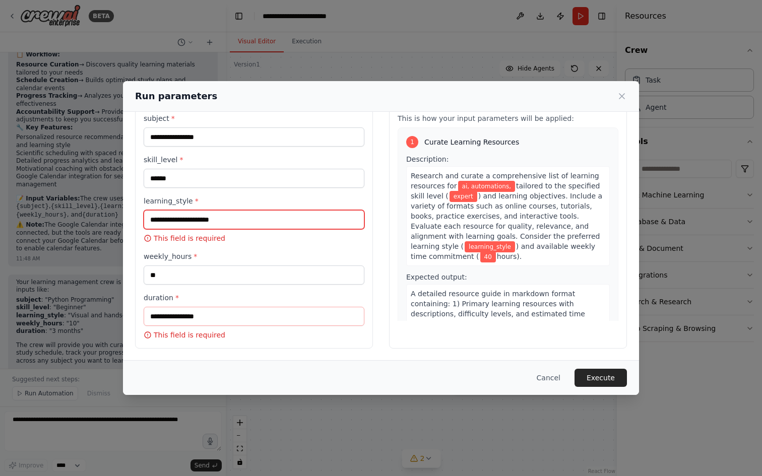
click at [232, 223] on input "learning_style *" at bounding box center [254, 219] width 221 height 19
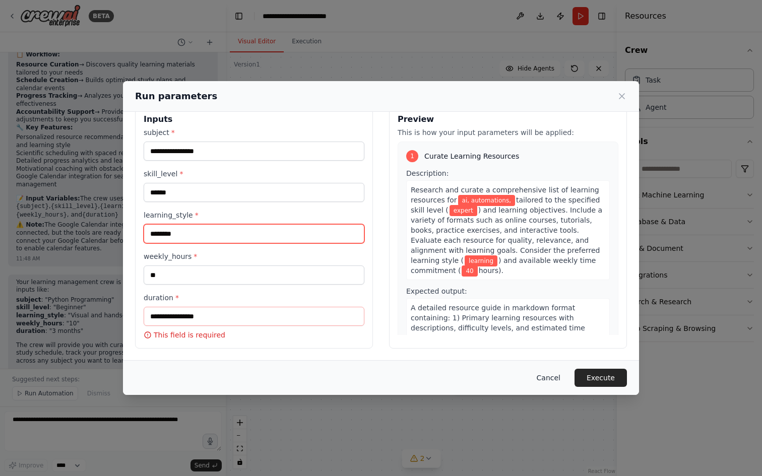
type input "********"
click at [543, 380] on button "Cancel" at bounding box center [548, 378] width 40 height 18
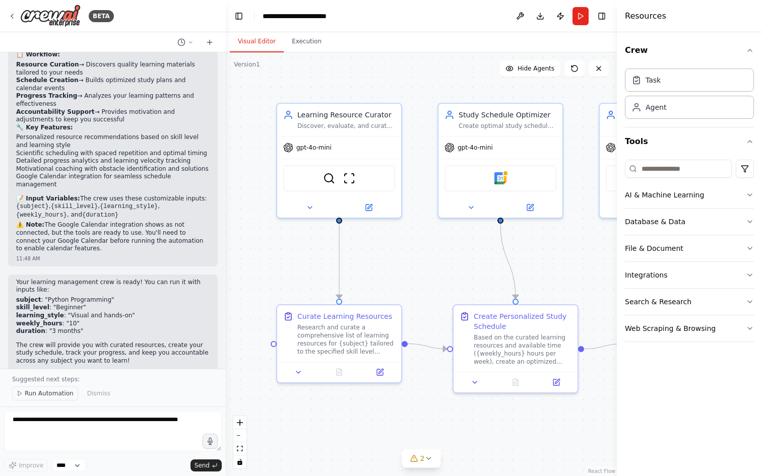
click at [27, 393] on span "Run Automation" at bounding box center [49, 393] width 49 height 8
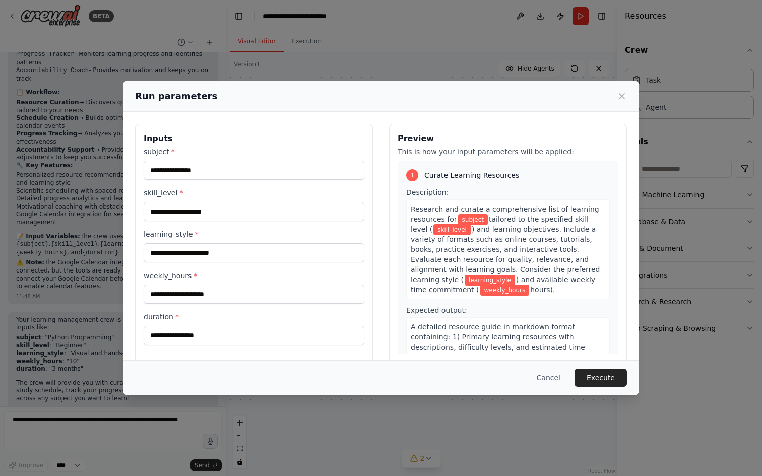
click at [571, 373] on div "Cancel Execute" at bounding box center [381, 378] width 492 height 18
click at [548, 373] on button "Cancel" at bounding box center [548, 378] width 40 height 18
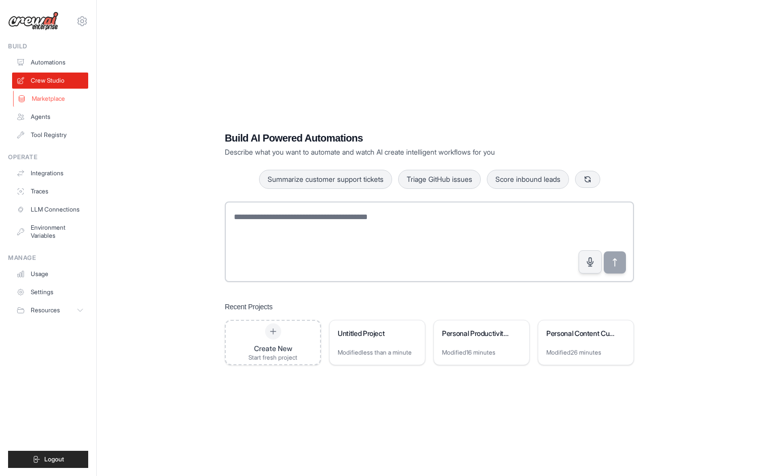
click at [53, 97] on link "Marketplace" at bounding box center [51, 99] width 76 height 16
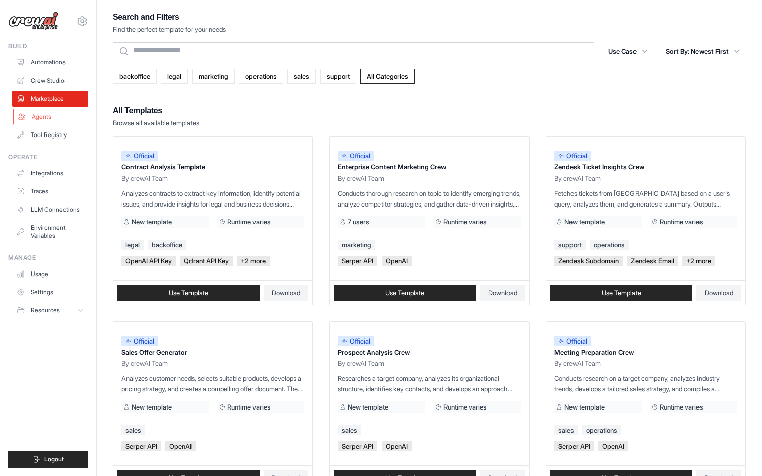
click at [44, 116] on link "Agents" at bounding box center [51, 117] width 76 height 16
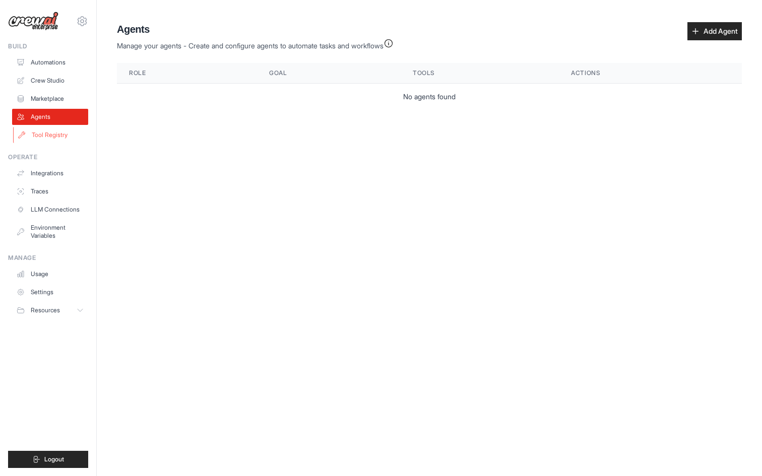
click at [49, 129] on link "Tool Registry" at bounding box center [51, 135] width 76 height 16
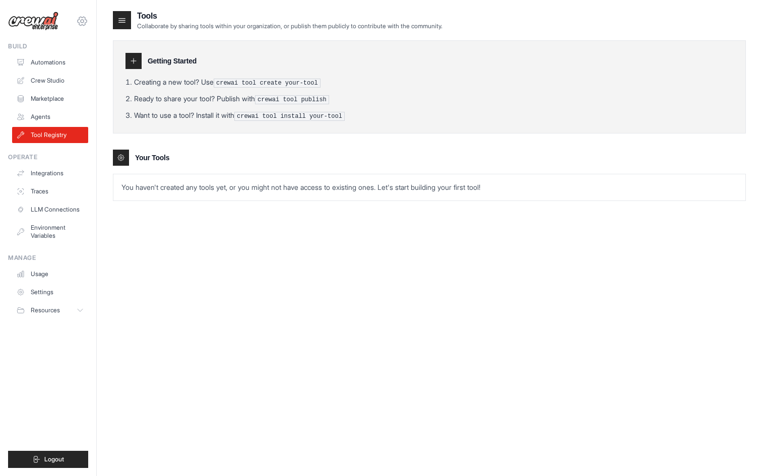
click at [78, 24] on icon at bounding box center [82, 21] width 12 height 12
click at [60, 62] on link "Settings" at bounding box center [82, 68] width 89 height 18
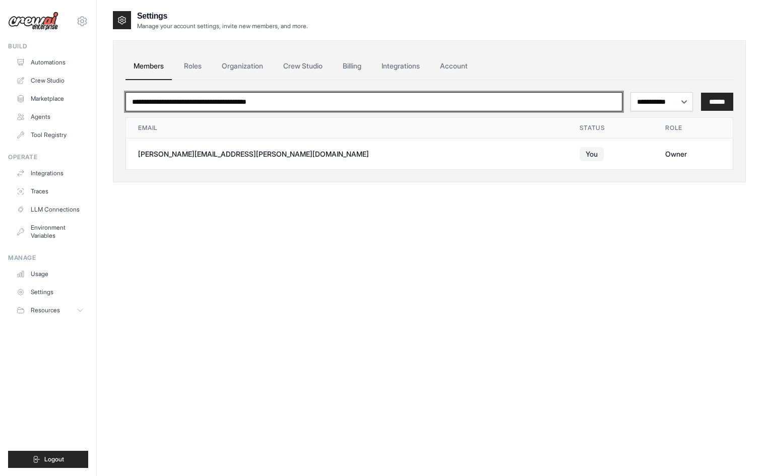
click at [493, 93] on input "email" at bounding box center [373, 101] width 497 height 19
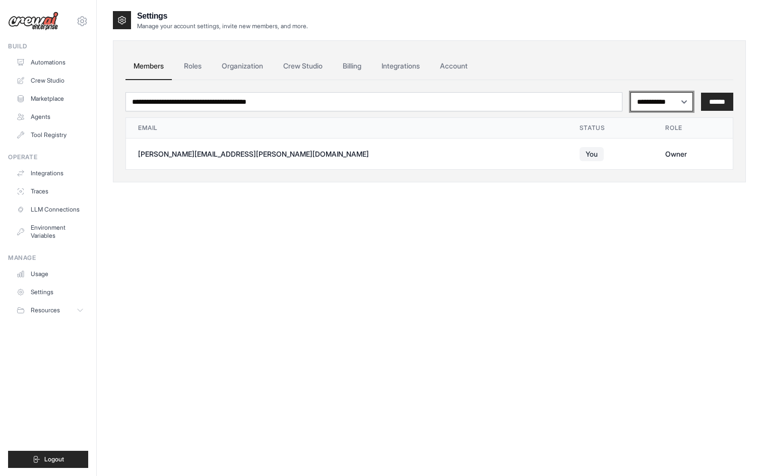
click at [674, 102] on select "**********" at bounding box center [661, 101] width 63 height 19
click at [188, 147] on td "[PERSON_NAME][EMAIL_ADDRESS][PERSON_NAME][DOMAIN_NAME]" at bounding box center [346, 154] width 441 height 31
click at [681, 97] on select "**********" at bounding box center [661, 101] width 63 height 19
select select "******"
click at [630, 92] on select "**********" at bounding box center [661, 101] width 63 height 19
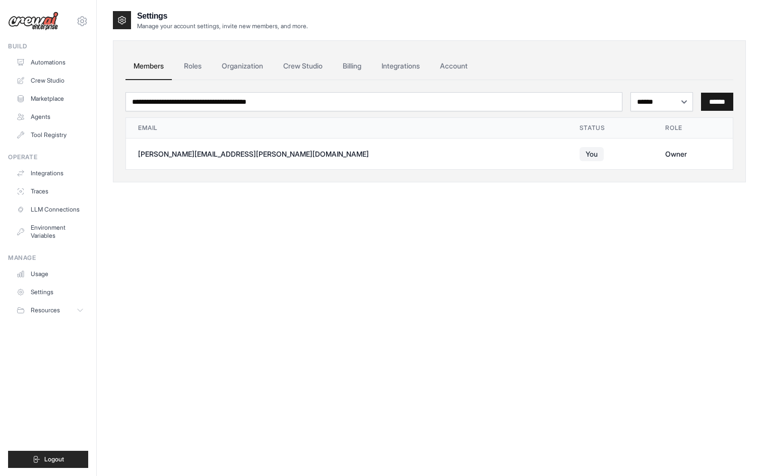
click at [721, 105] on input "******" at bounding box center [717, 102] width 32 height 18
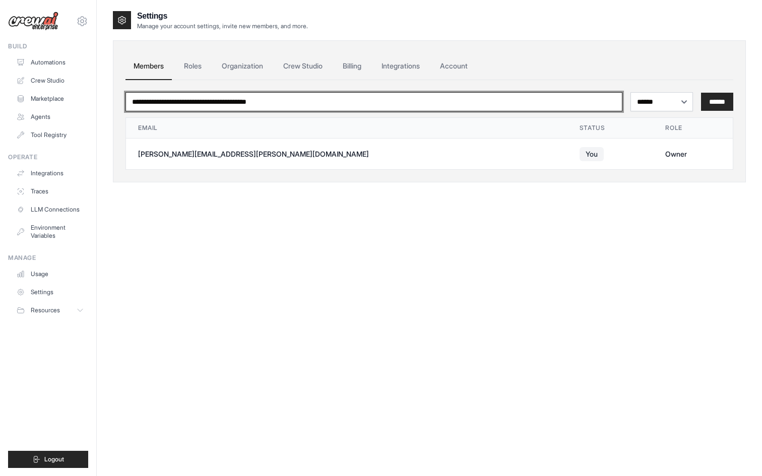
click at [462, 95] on input "email" at bounding box center [373, 101] width 497 height 19
click at [371, 97] on input "**********" at bounding box center [373, 101] width 497 height 19
type input "**********"
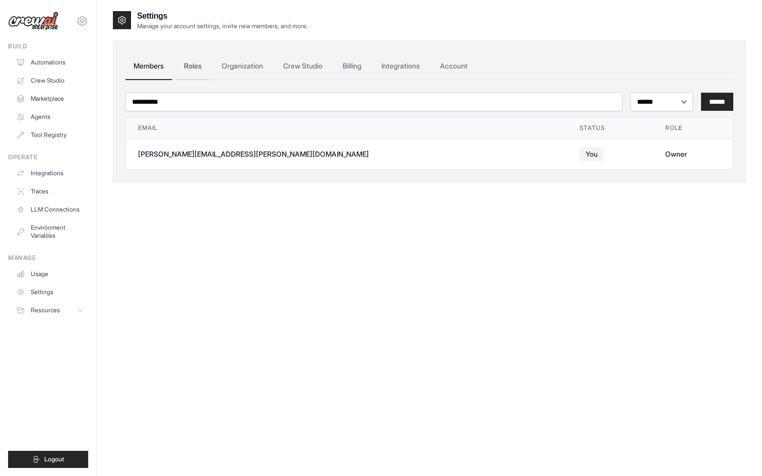
click at [181, 67] on link "Roles" at bounding box center [193, 66] width 34 height 27
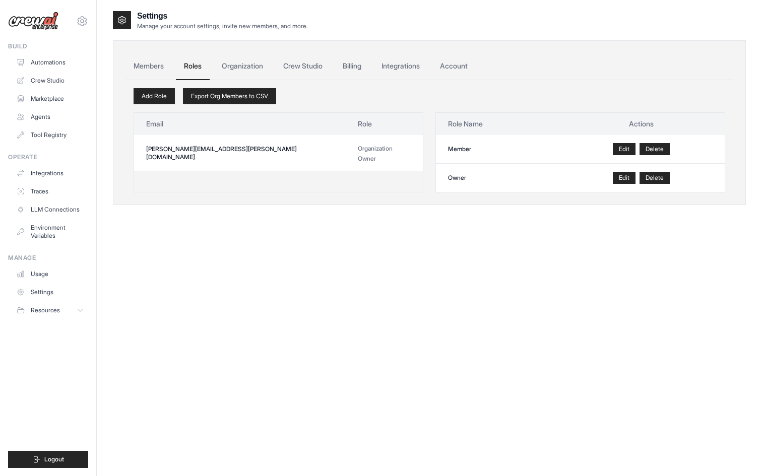
click at [200, 66] on link "Roles" at bounding box center [193, 66] width 34 height 27
click at [195, 63] on link "Roles" at bounding box center [193, 66] width 34 height 27
click at [247, 68] on link "Organization" at bounding box center [242, 66] width 57 height 27
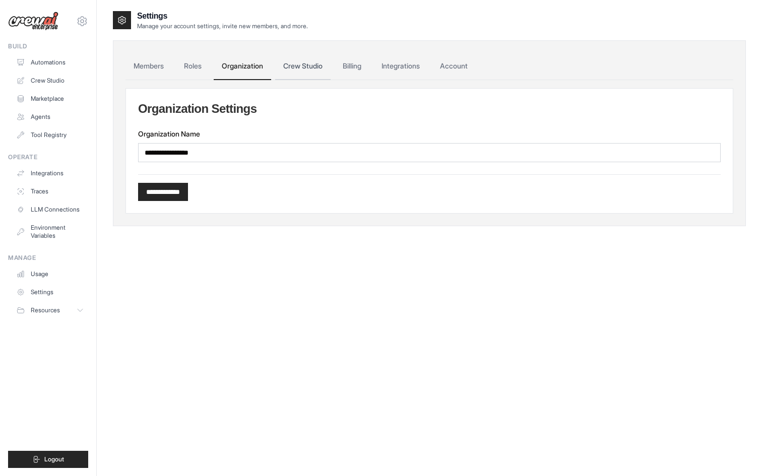
click at [311, 60] on link "Crew Studio" at bounding box center [302, 66] width 55 height 27
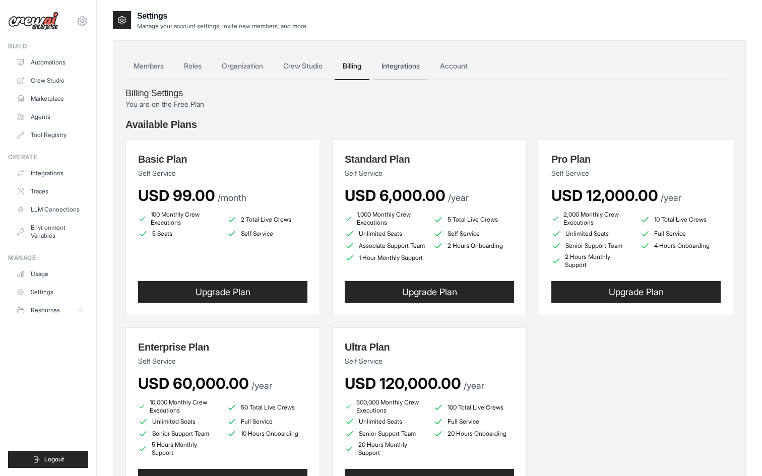
click at [420, 66] on link "Integrations" at bounding box center [400, 66] width 54 height 27
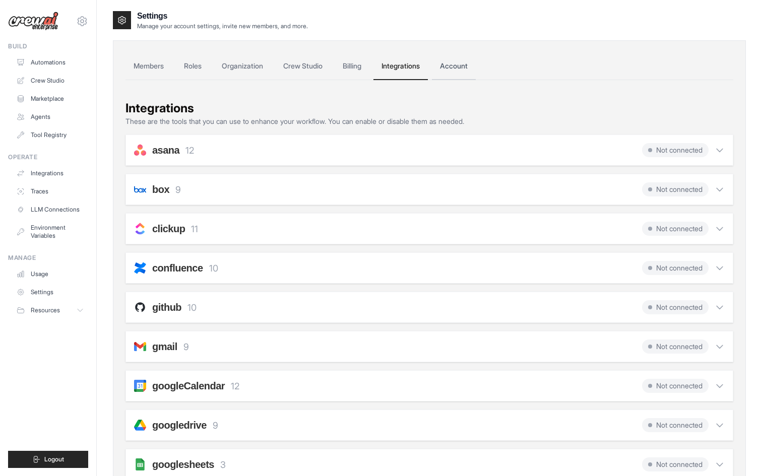
click at [462, 63] on link "Account" at bounding box center [454, 66] width 44 height 27
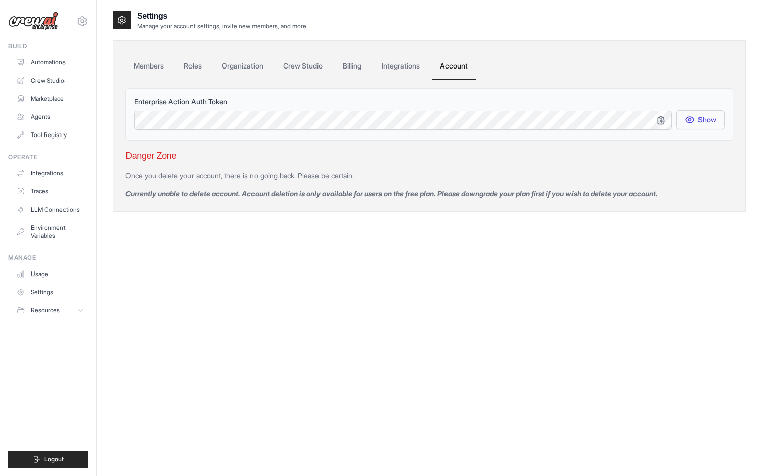
click at [700, 114] on button "Show" at bounding box center [700, 119] width 48 height 19
click at [659, 119] on icon "button" at bounding box center [661, 120] width 10 height 10
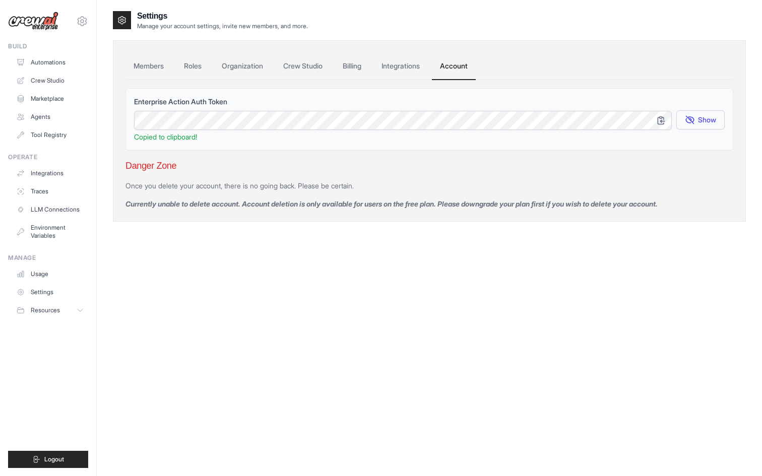
click at [712, 123] on button "Show" at bounding box center [700, 119] width 48 height 19
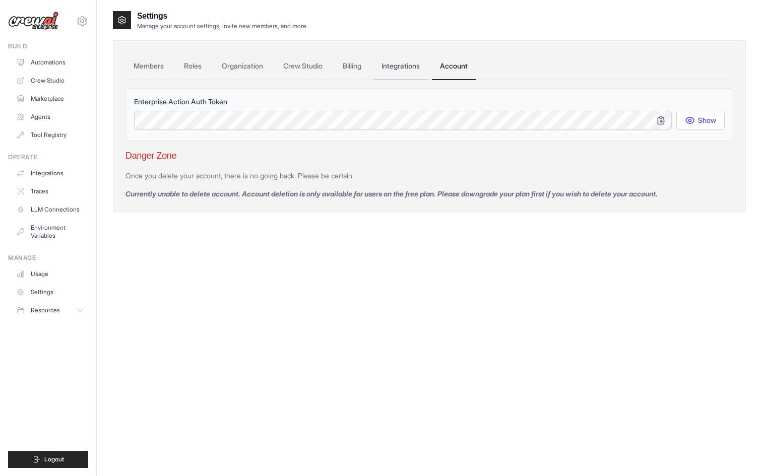
click at [424, 65] on link "Integrations" at bounding box center [400, 66] width 54 height 27
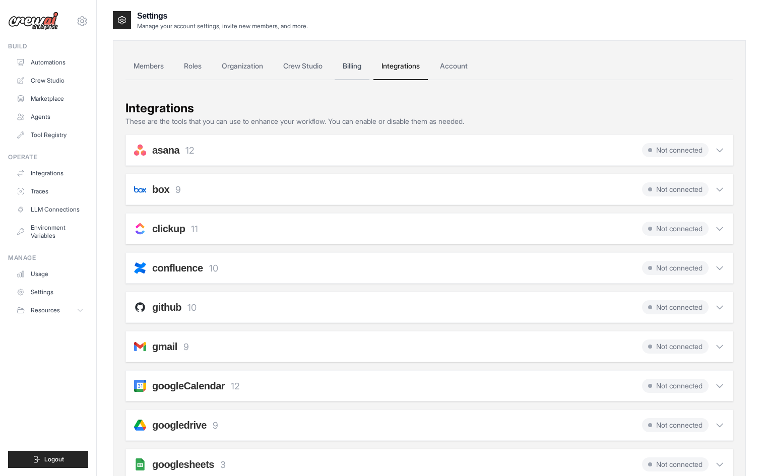
click at [367, 61] on link "Billing" at bounding box center [351, 66] width 35 height 27
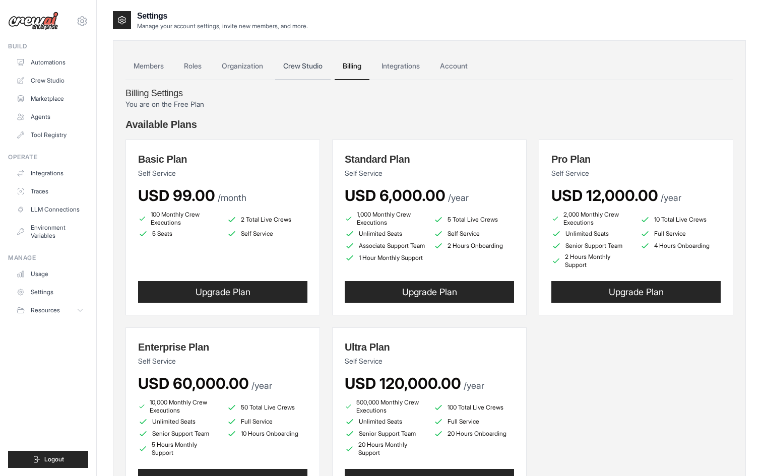
click at [301, 66] on link "Crew Studio" at bounding box center [302, 66] width 55 height 27
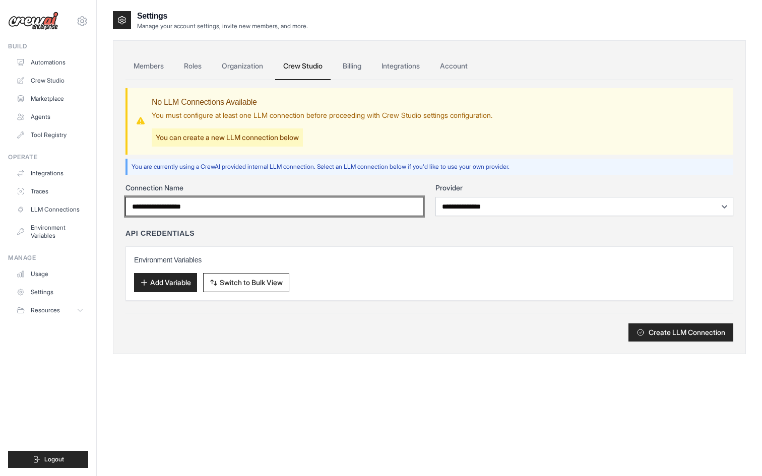
click at [334, 211] on input "Connection Name" at bounding box center [274, 206] width 298 height 19
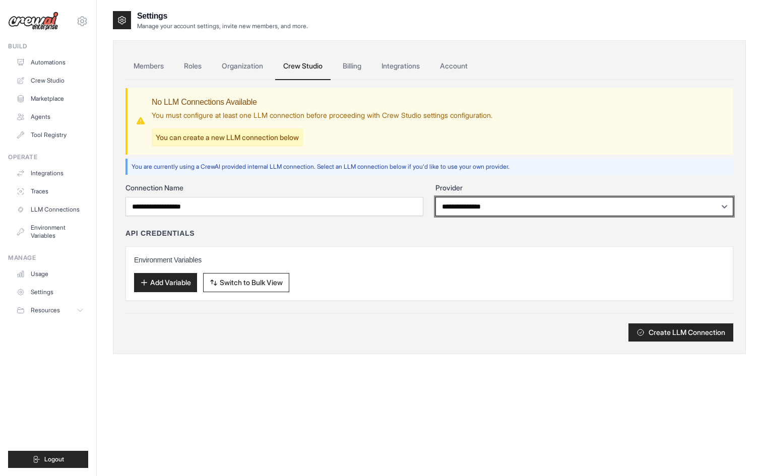
click at [482, 206] on select "**********" at bounding box center [584, 206] width 298 height 19
select select "******"
click at [435, 197] on select "**********" at bounding box center [584, 206] width 298 height 19
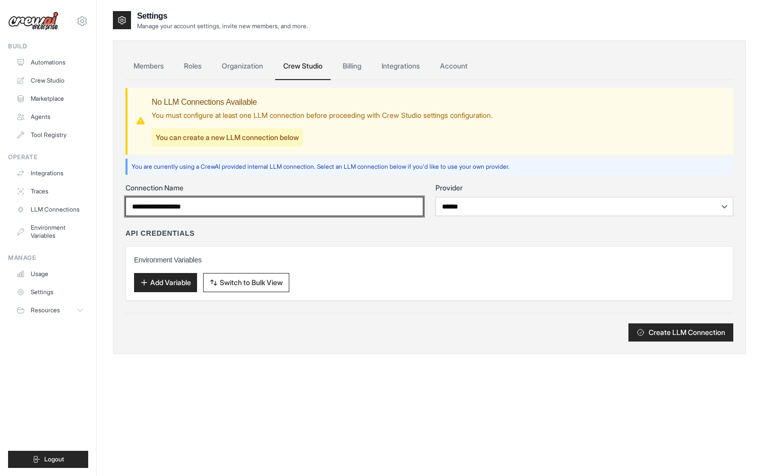
click at [322, 207] on input "Connection Name" at bounding box center [274, 206] width 298 height 19
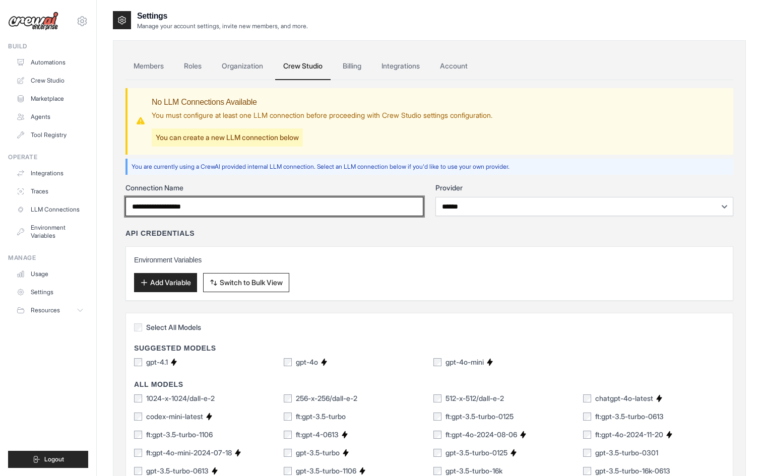
click at [322, 207] on input "Connection Name" at bounding box center [274, 206] width 298 height 19
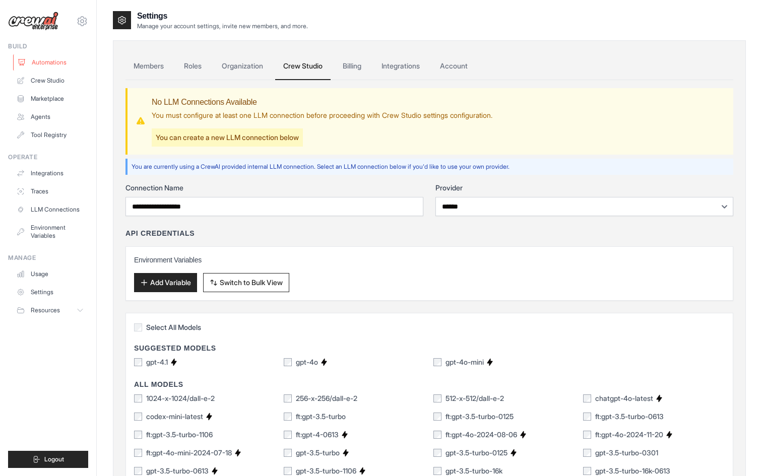
click at [53, 55] on link "Automations" at bounding box center [51, 62] width 76 height 16
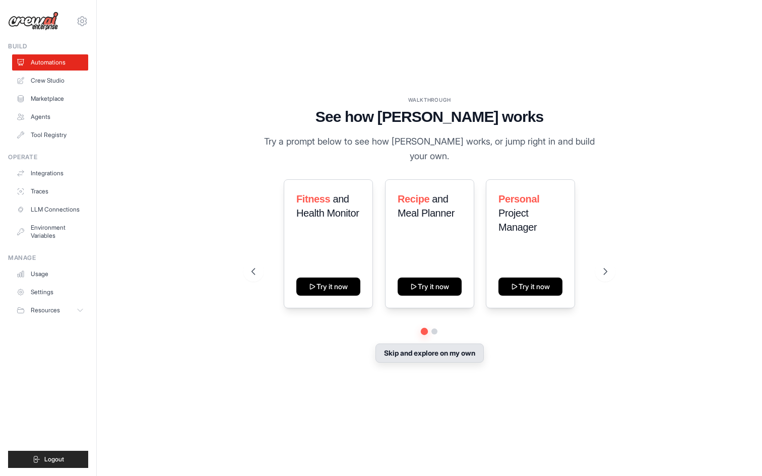
click at [437, 361] on button "Skip and explore on my own" at bounding box center [429, 353] width 108 height 19
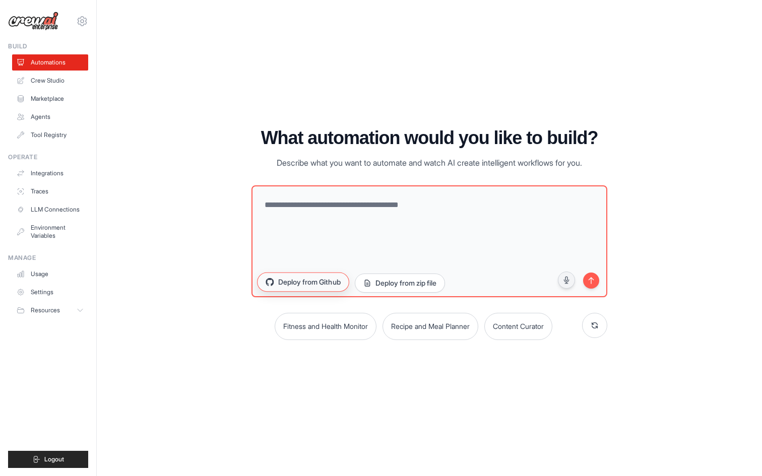
click at [328, 284] on button "Deploy from Github" at bounding box center [303, 281] width 92 height 19
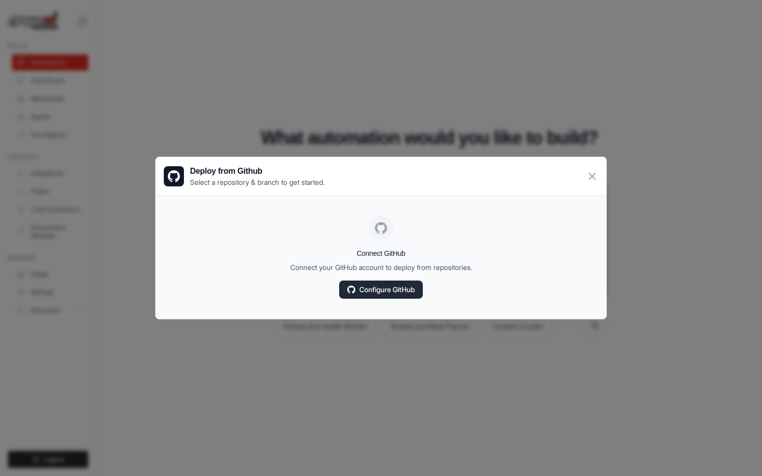
click at [379, 296] on link "Configure GitHub" at bounding box center [381, 290] width 84 height 18
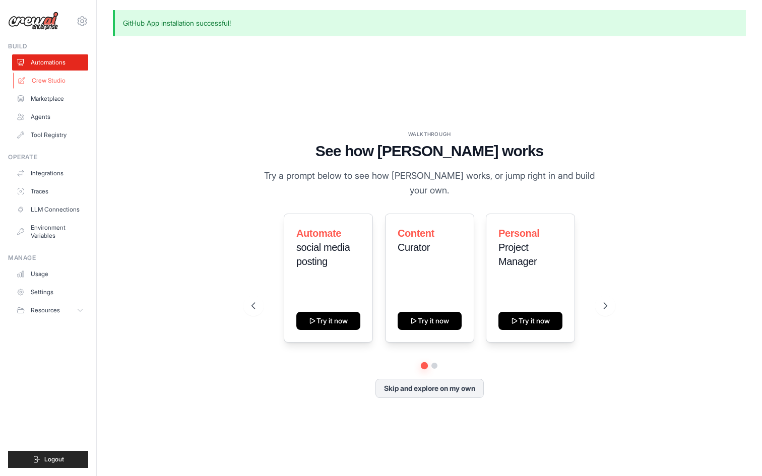
click at [52, 77] on link "Crew Studio" at bounding box center [51, 81] width 76 height 16
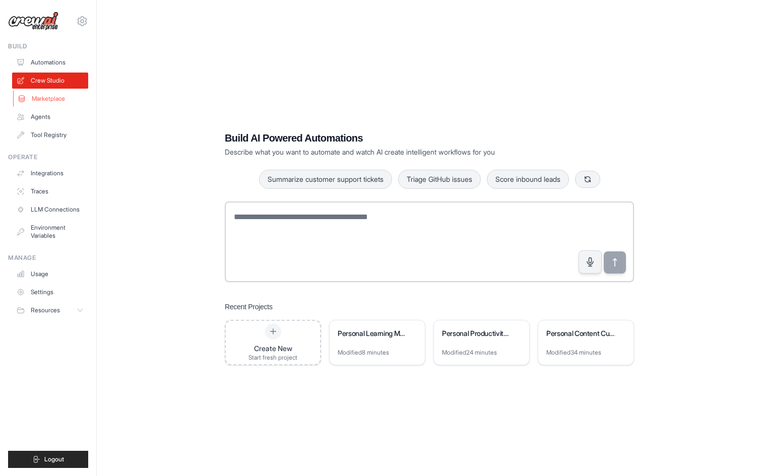
click at [53, 98] on link "Marketplace" at bounding box center [51, 99] width 76 height 16
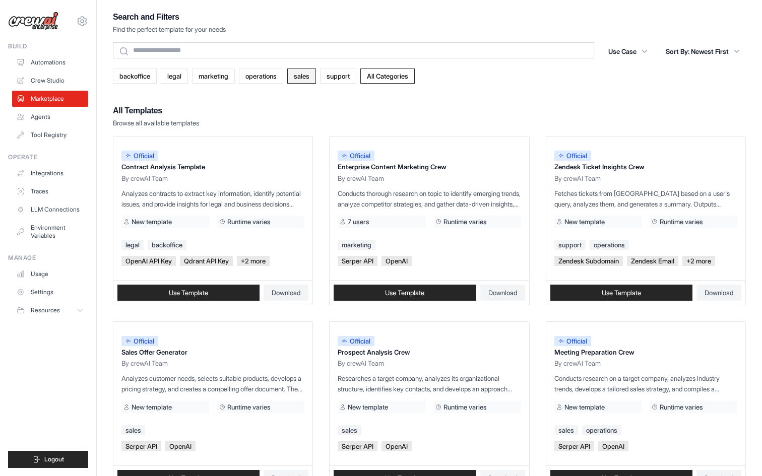
click at [313, 79] on link "sales" at bounding box center [301, 75] width 29 height 15
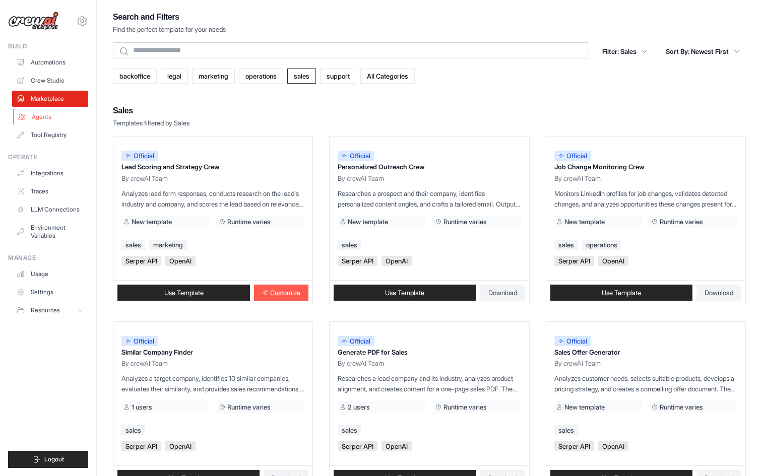
click at [43, 121] on link "Agents" at bounding box center [51, 117] width 76 height 16
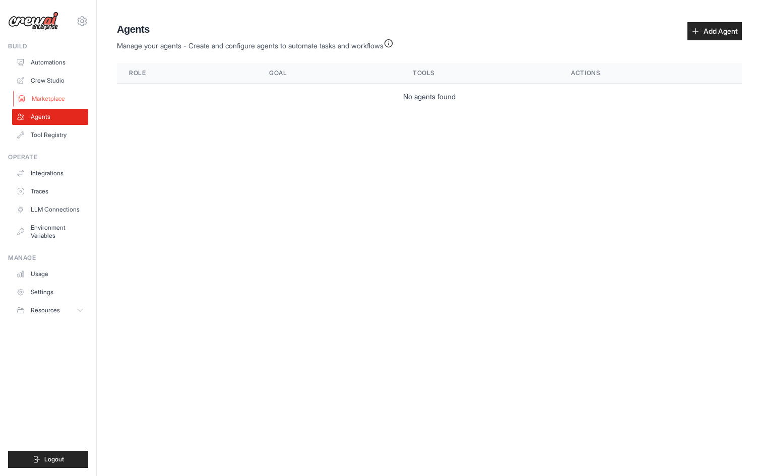
click at [53, 96] on link "Marketplace" at bounding box center [51, 99] width 76 height 16
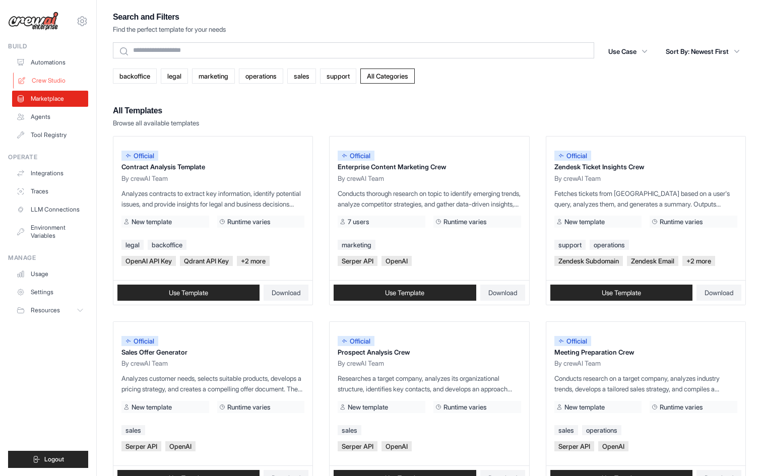
click at [59, 79] on link "Crew Studio" at bounding box center [51, 81] width 76 height 16
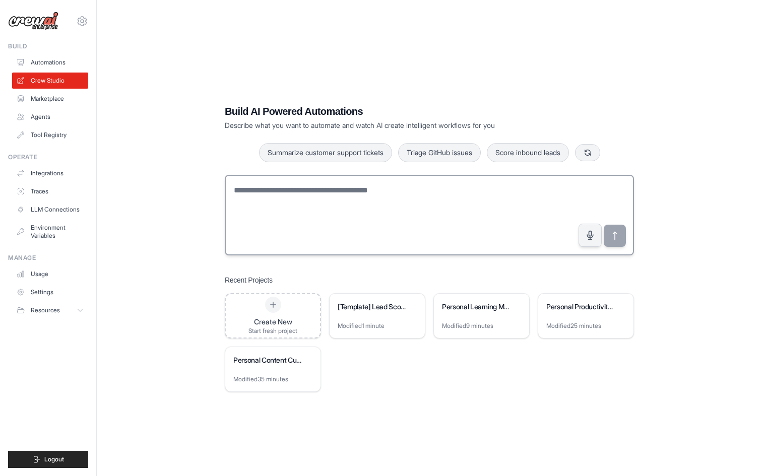
scroll to position [20, 0]
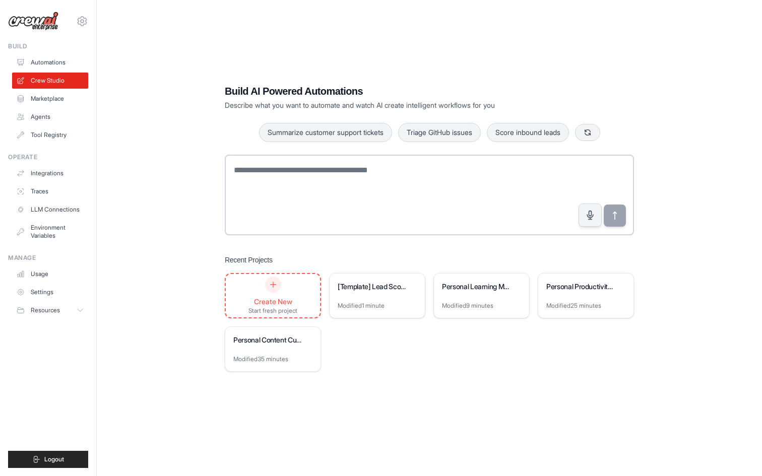
click at [270, 286] on icon at bounding box center [273, 285] width 8 height 8
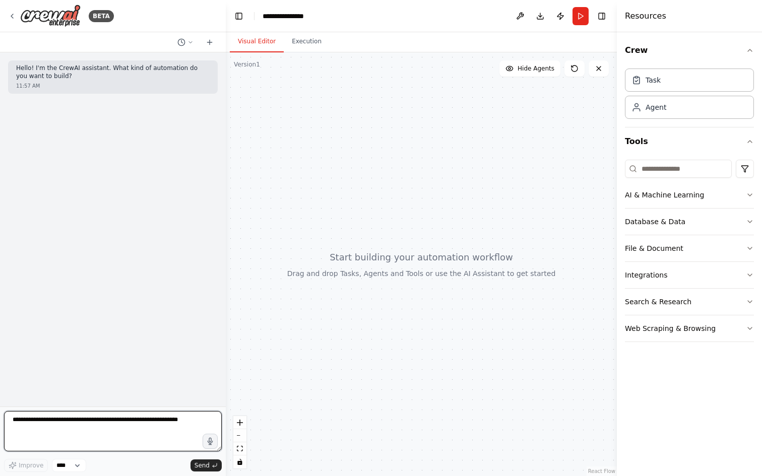
click at [56, 432] on textarea at bounding box center [113, 431] width 218 height 40
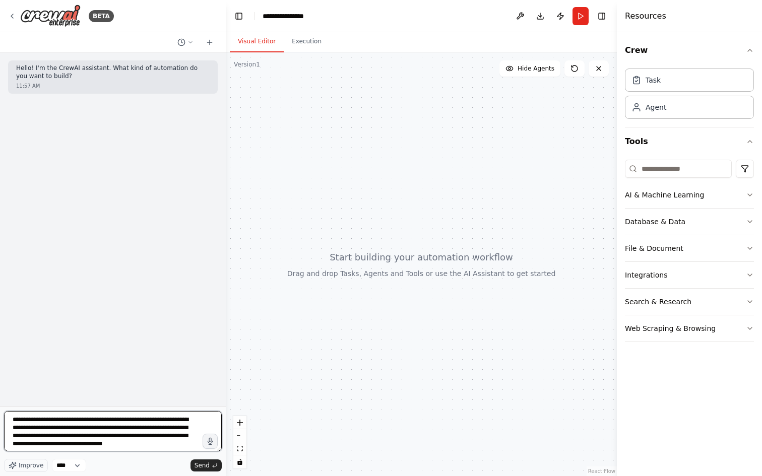
paste textarea "**********"
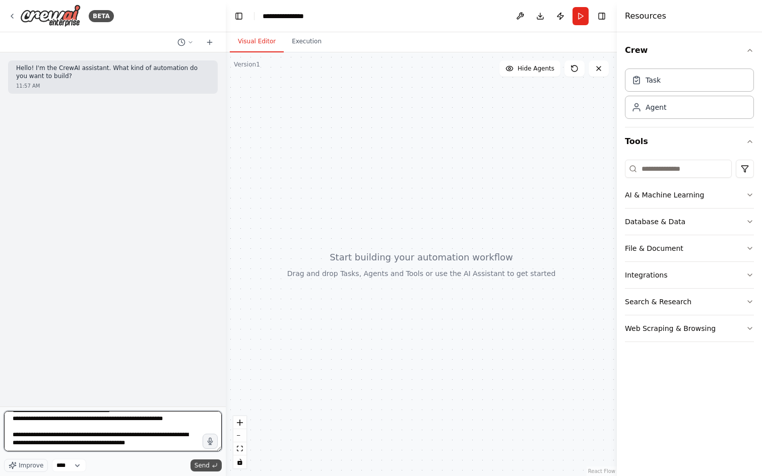
type textarea "**********"
click at [204, 466] on span "Send" at bounding box center [201, 465] width 15 height 8
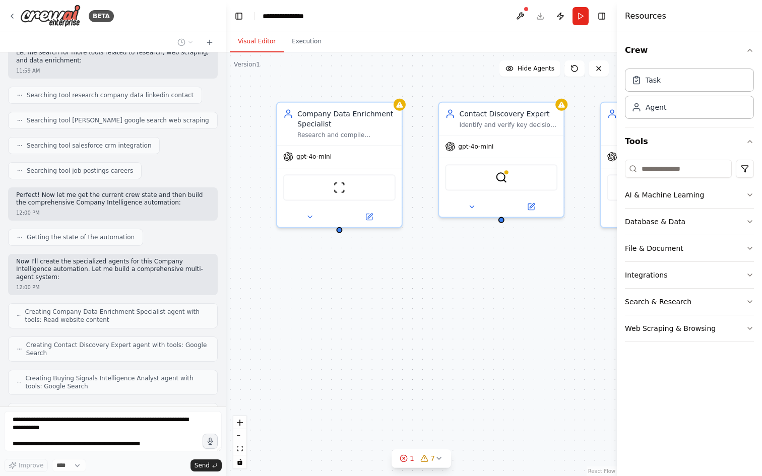
scroll to position [898, 0]
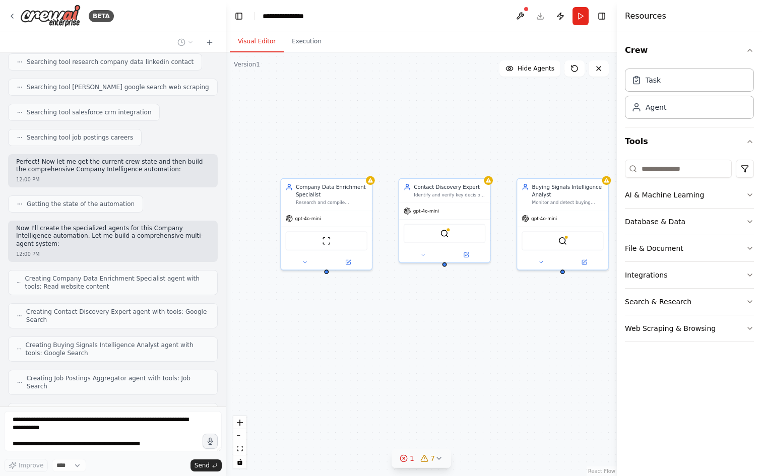
click at [437, 457] on icon at bounding box center [439, 458] width 4 height 2
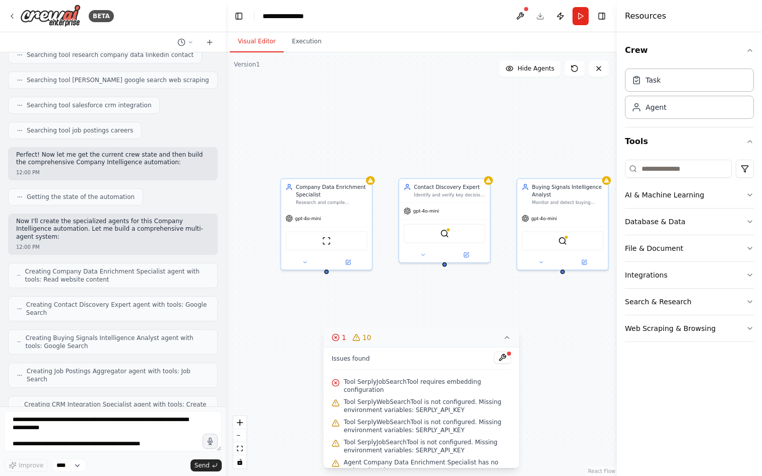
scroll to position [965, 0]
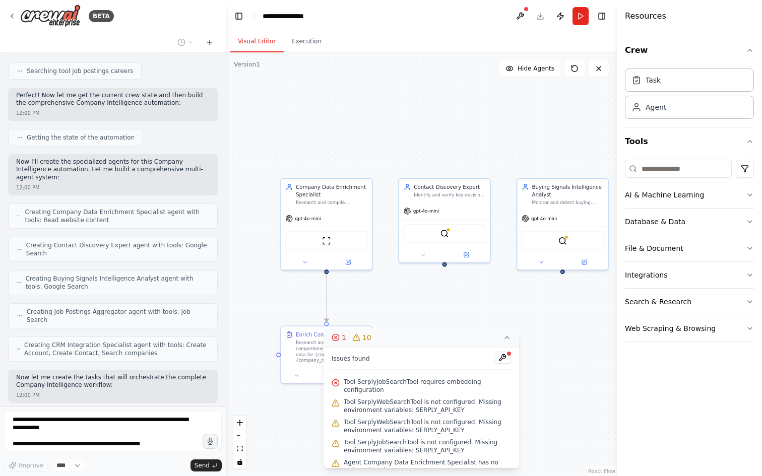
click at [545, 296] on div ".deletable-edge-delete-btn { width: 20px; height: 20px; border: 0px solid #ffff…" at bounding box center [421, 264] width 391 height 424
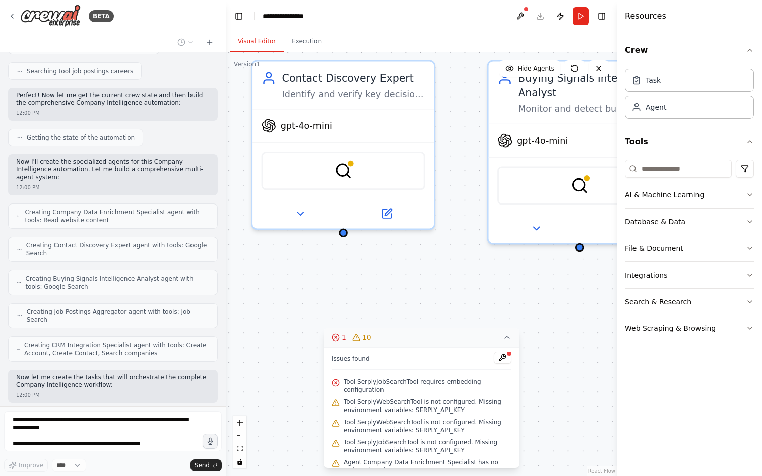
click at [545, 296] on div ".deletable-edge-delete-btn { width: 20px; height: 20px; border: 0px solid #ffff…" at bounding box center [421, 264] width 391 height 424
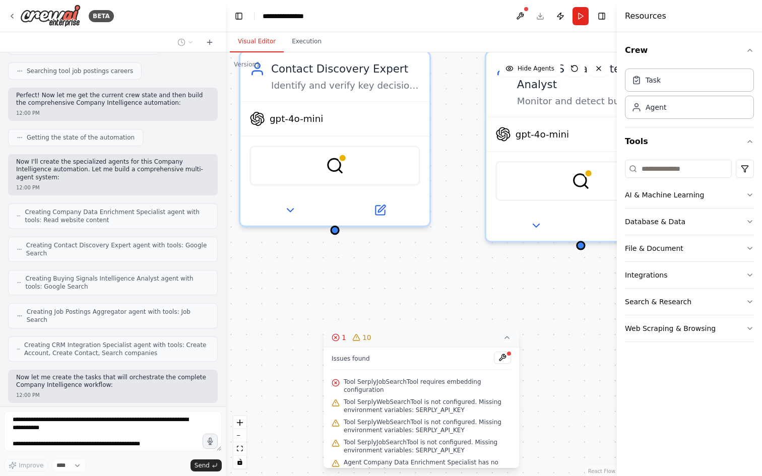
click at [545, 296] on div ".deletable-edge-delete-btn { width: 20px; height: 20px; border: 0px solid #ffff…" at bounding box center [421, 264] width 391 height 424
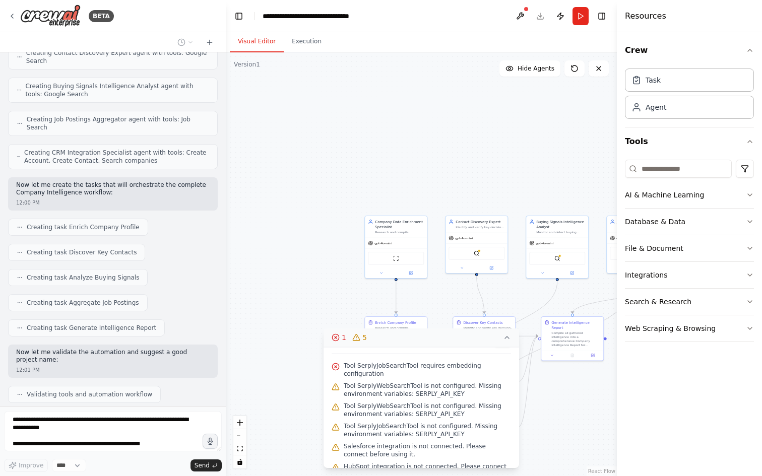
scroll to position [0, 0]
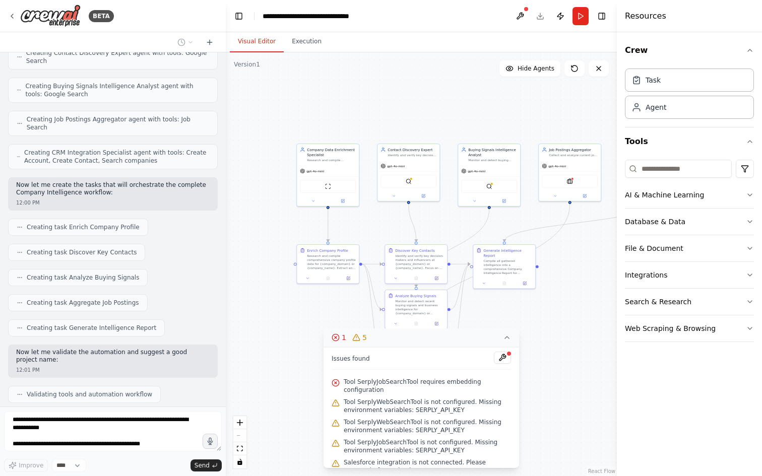
drag, startPoint x: 487, startPoint y: 132, endPoint x: 419, endPoint y: 60, distance: 99.1
click at [419, 60] on div ".deletable-edge-delete-btn { width: 20px; height: 20px; border: 0px solid #ffff…" at bounding box center [421, 264] width 391 height 424
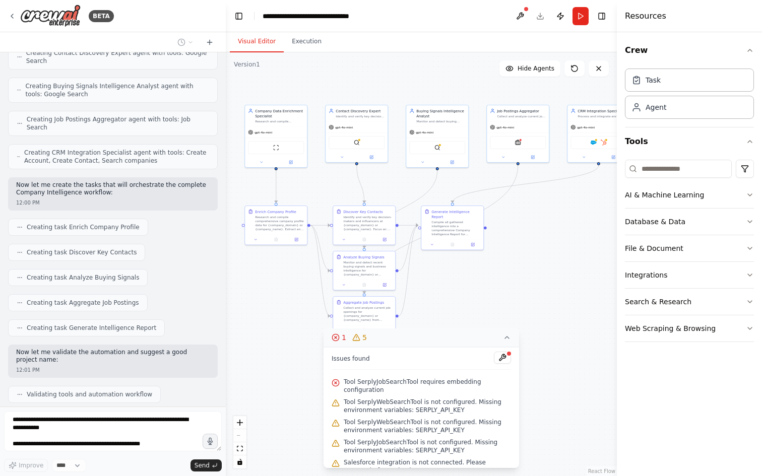
drag, startPoint x: 569, startPoint y: 280, endPoint x: 517, endPoint y: 241, distance: 64.8
click at [517, 241] on div ".deletable-edge-delete-btn { width: 20px; height: 20px; border: 0px solid #ffff…" at bounding box center [421, 264] width 391 height 424
click at [600, 145] on div "Salesforce HubSpot" at bounding box center [599, 141] width 56 height 13
click at [598, 140] on div "Salesforce HubSpot" at bounding box center [599, 141] width 56 height 13
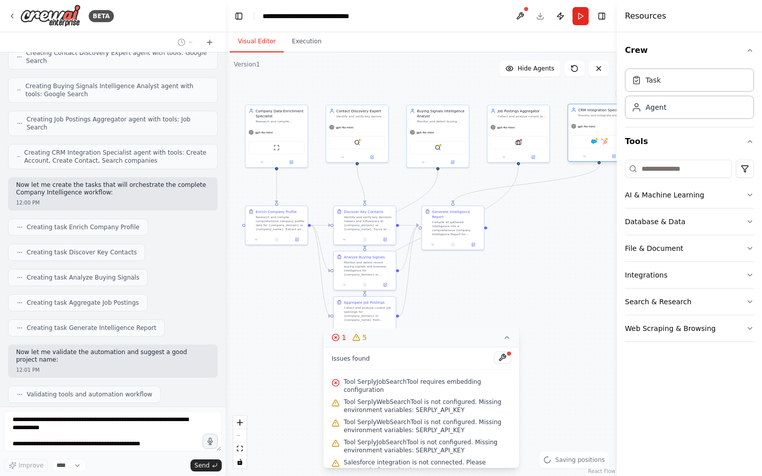
click at [598, 140] on div "Salesforce HubSpot" at bounding box center [599, 141] width 56 height 13
click at [598, 125] on div "gpt-4o-mini" at bounding box center [599, 126] width 62 height 11
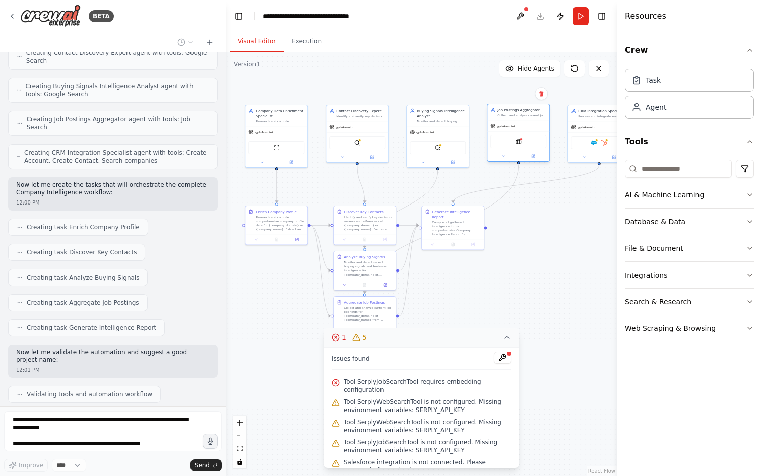
click at [520, 119] on div "Job Postings Aggregator Collect and analyze current job postings from {company_…" at bounding box center [518, 112] width 62 height 16
click at [602, 133] on div "Salesforce HubSpot" at bounding box center [599, 142] width 62 height 20
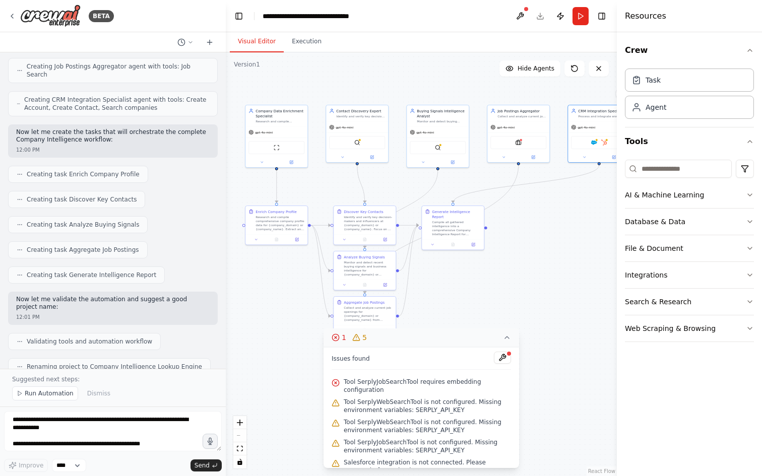
click at [77, 281] on div "Hello! I'm the CrewAI assistant. What kind of automation do you want to build? …" at bounding box center [113, 210] width 226 height 316
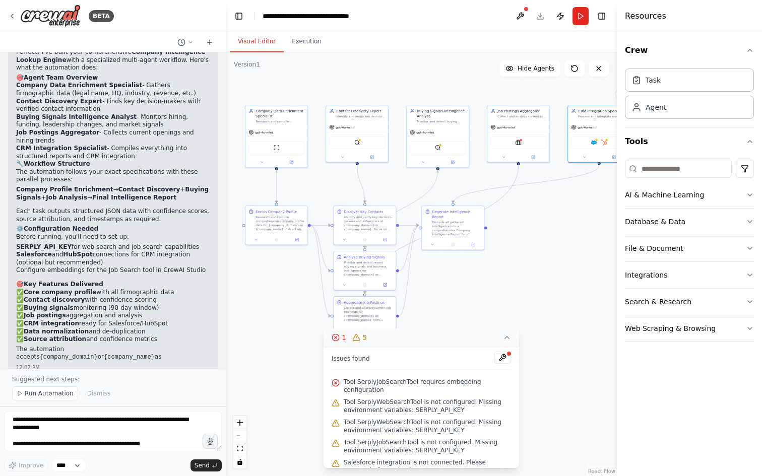
click at [510, 337] on icon at bounding box center [507, 337] width 8 height 8
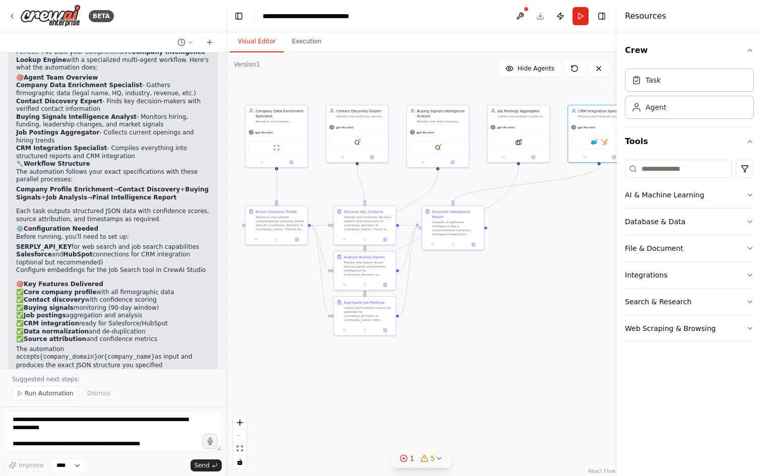
scroll to position [1556, 0]
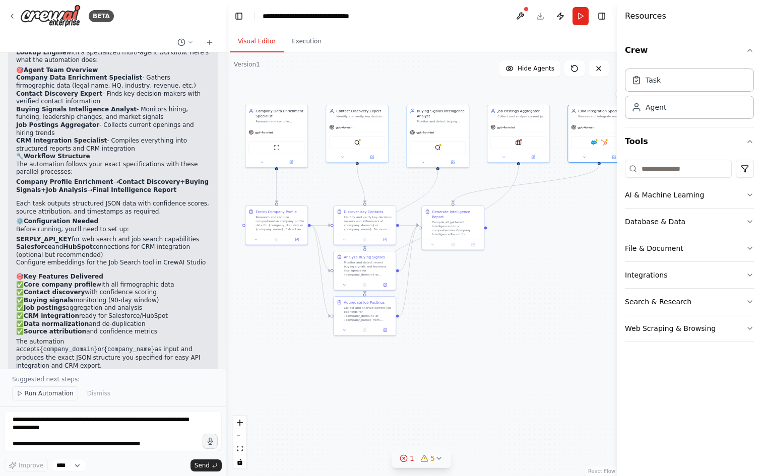
click at [40, 390] on span "Run Automation" at bounding box center [49, 393] width 49 height 8
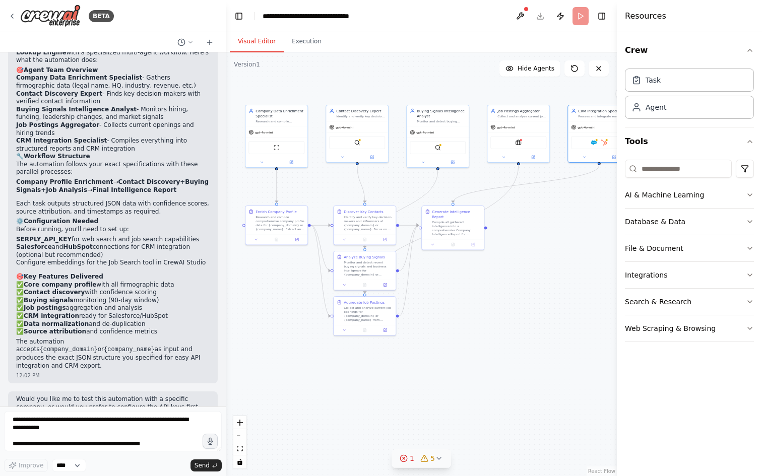
scroll to position [1519, 0]
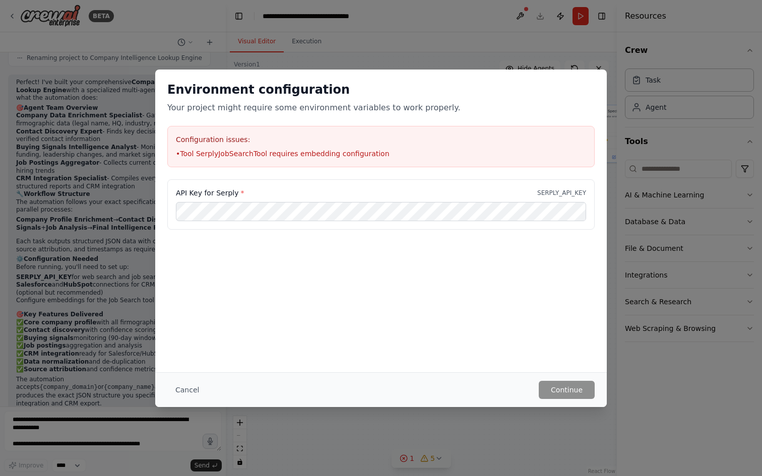
click at [321, 177] on div "Environment configuration Your project might require some environment variables…" at bounding box center [380, 125] width 451 height 110
drag, startPoint x: 194, startPoint y: 154, endPoint x: 265, endPoint y: 157, distance: 70.6
click at [265, 157] on li "• Tool SerplyJobSearchTool requires embedding configuration" at bounding box center [381, 154] width 410 height 10
copy li "SerplyJobSearchTool"
